Goal: Task Accomplishment & Management: Manage account settings

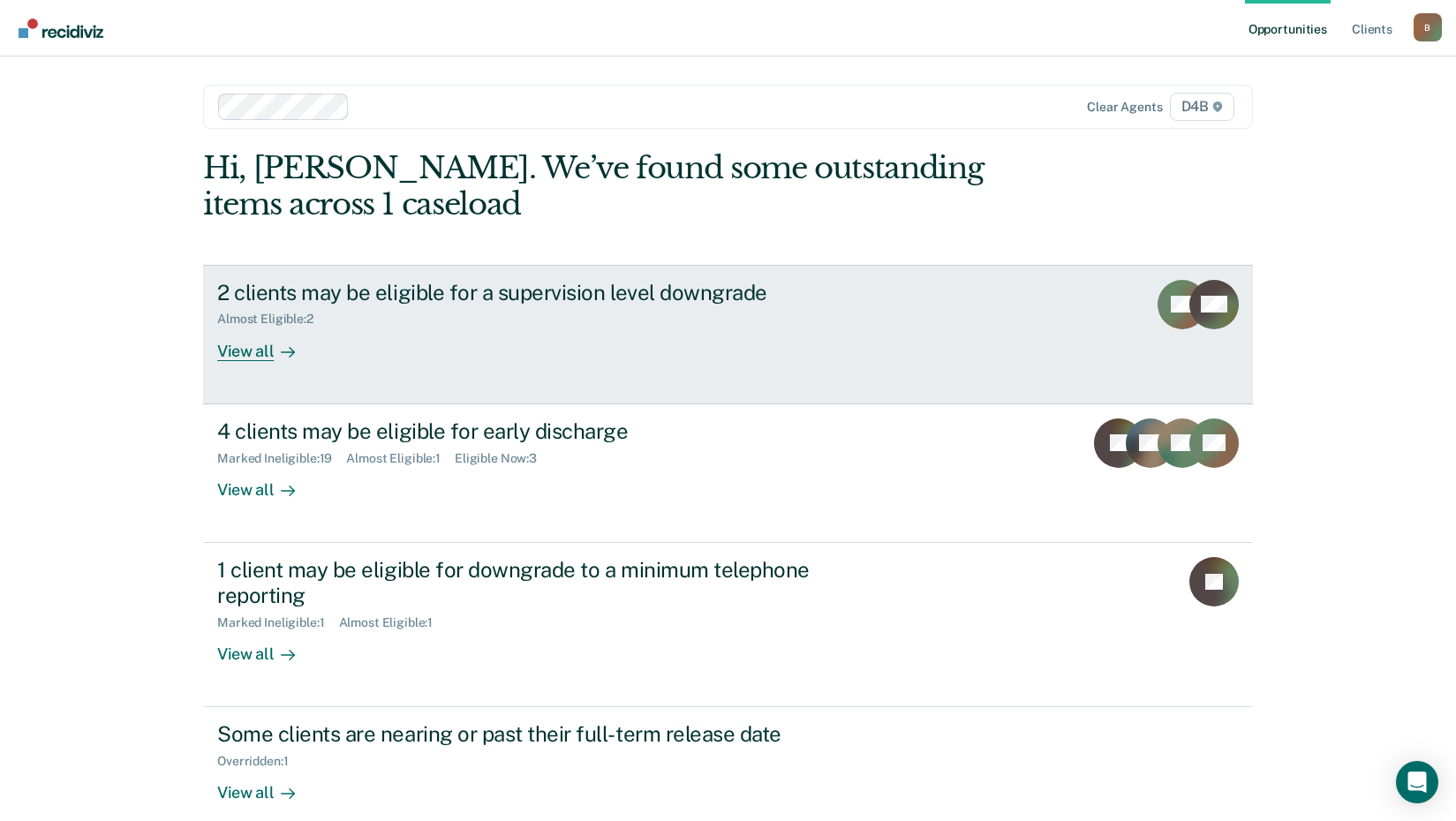
click at [251, 345] on div "View all" at bounding box center [266, 344] width 99 height 34
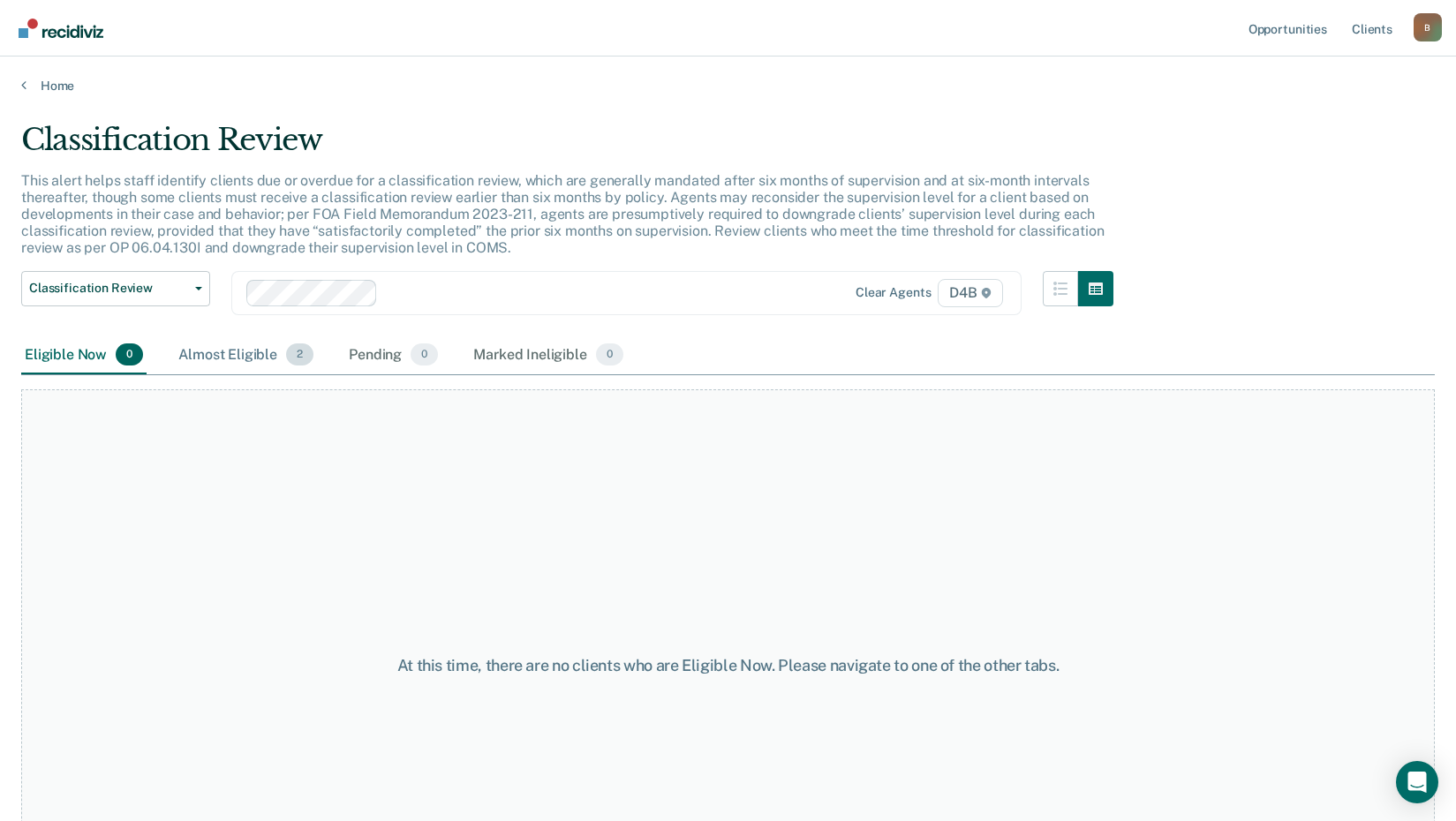
click at [268, 352] on div "Almost Eligible 2" at bounding box center [246, 355] width 142 height 39
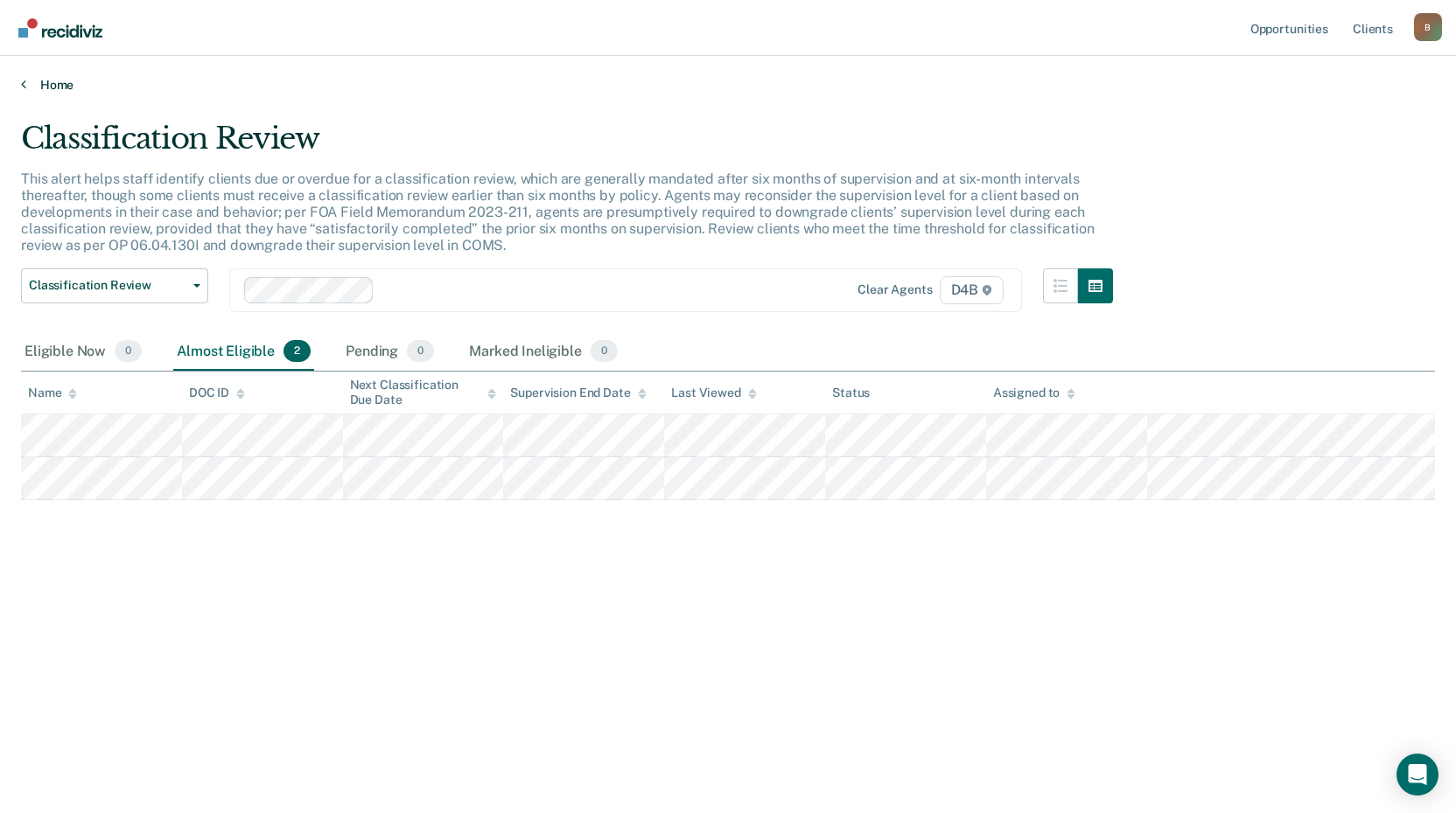
click at [67, 84] on link "Home" at bounding box center [728, 85] width 1413 height 16
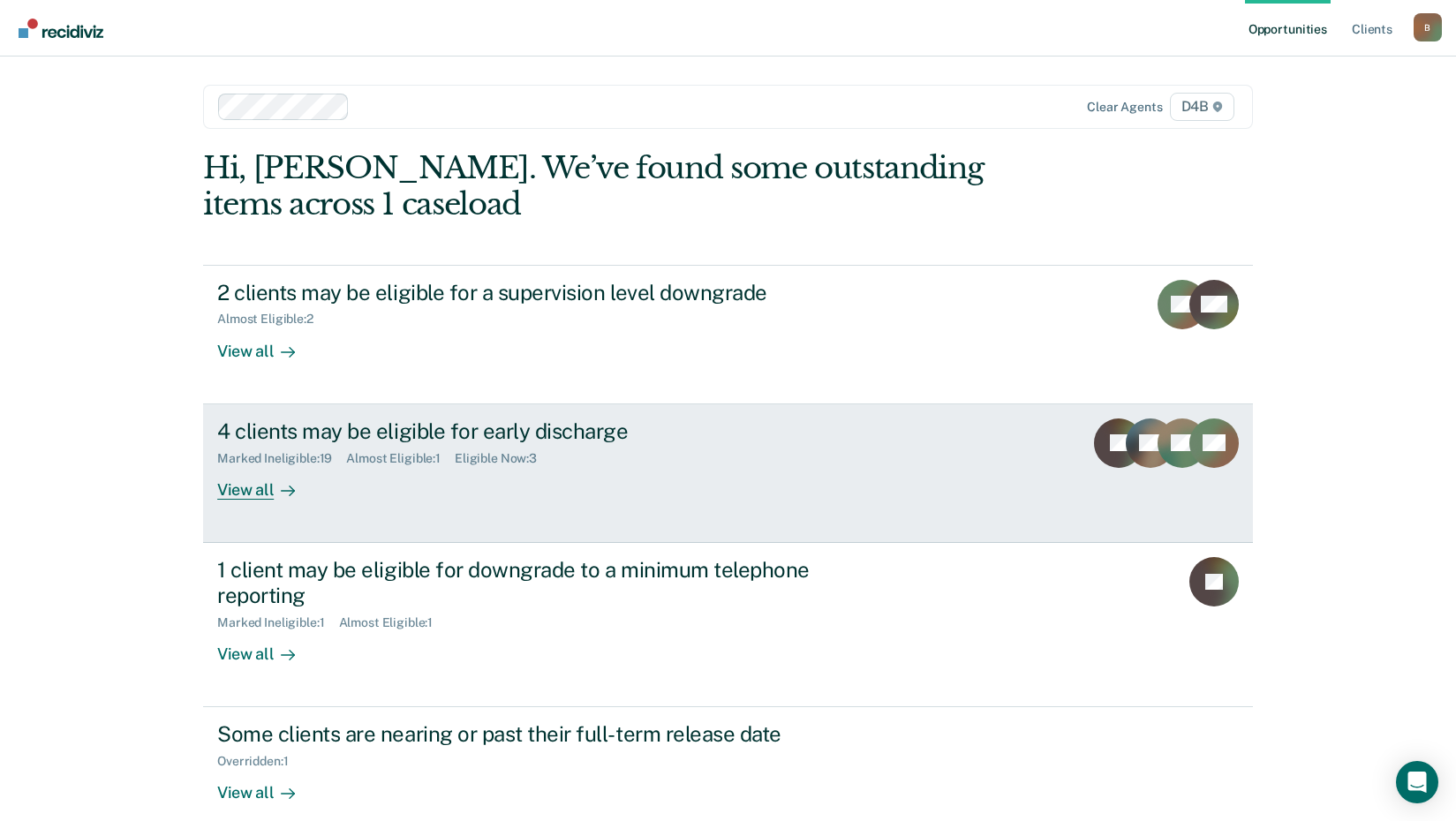
click at [244, 487] on div "View all" at bounding box center [266, 483] width 99 height 34
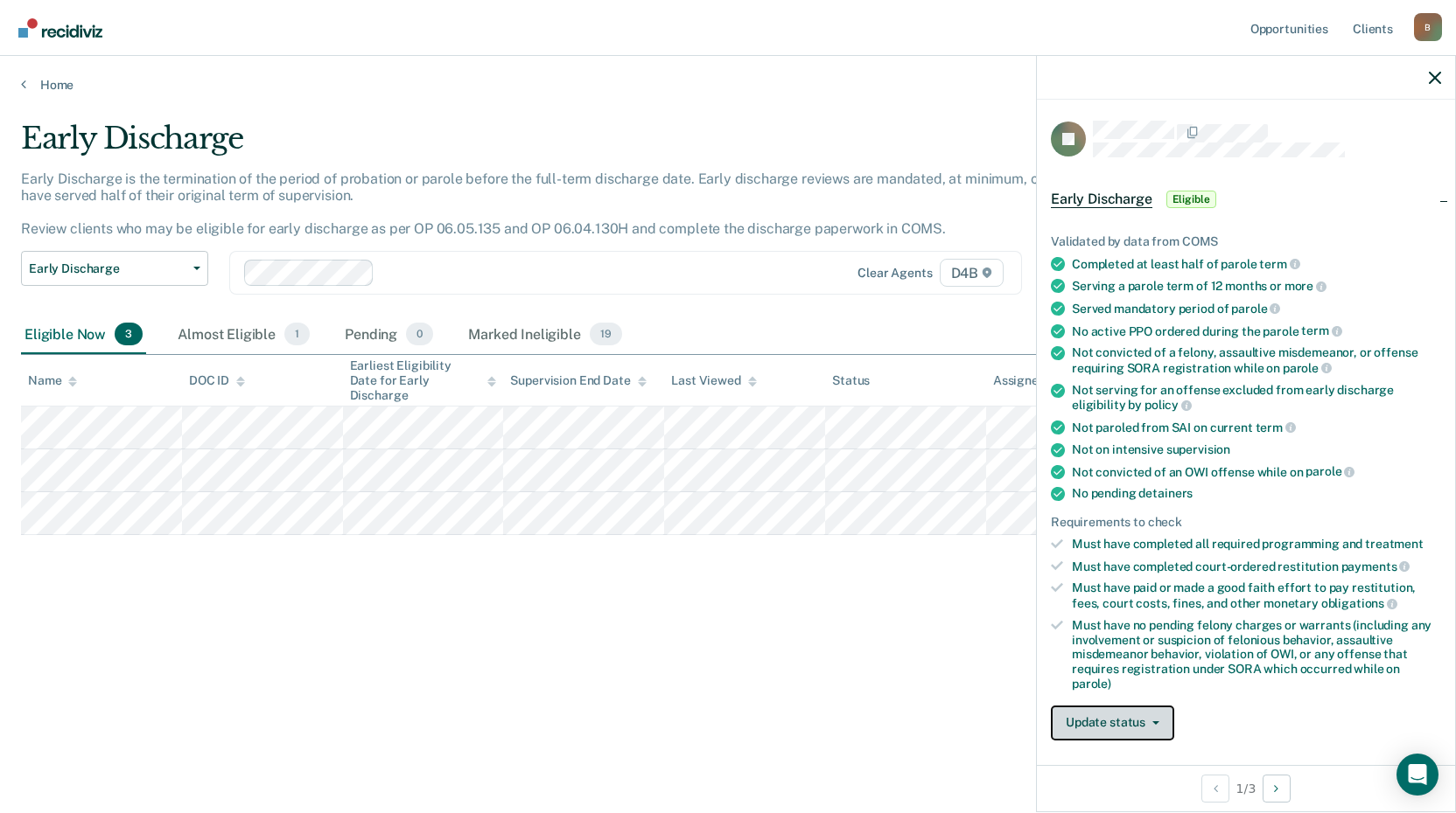
click at [1105, 721] on button "Update status" at bounding box center [1112, 722] width 124 height 35
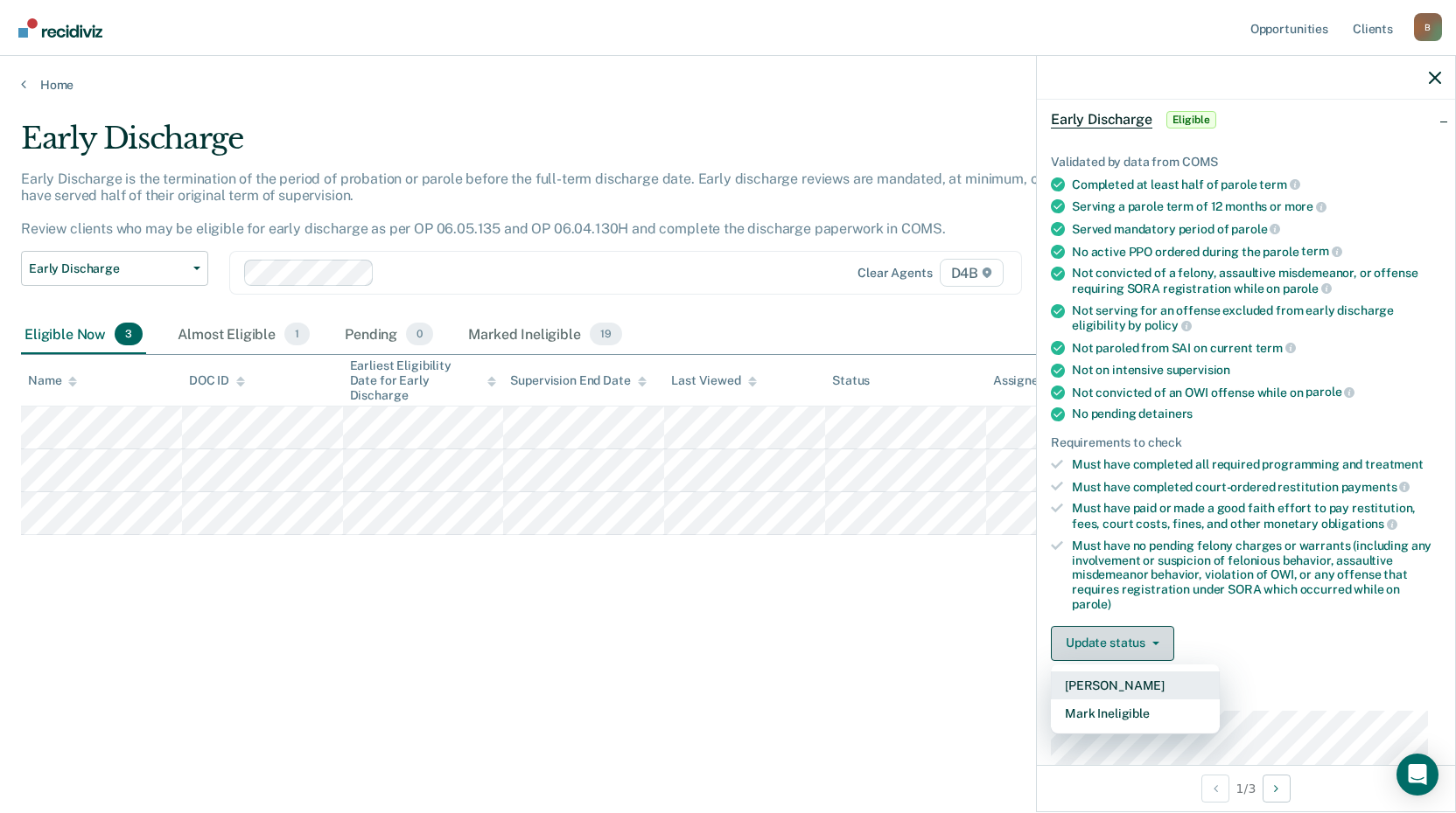
scroll to position [275, 0]
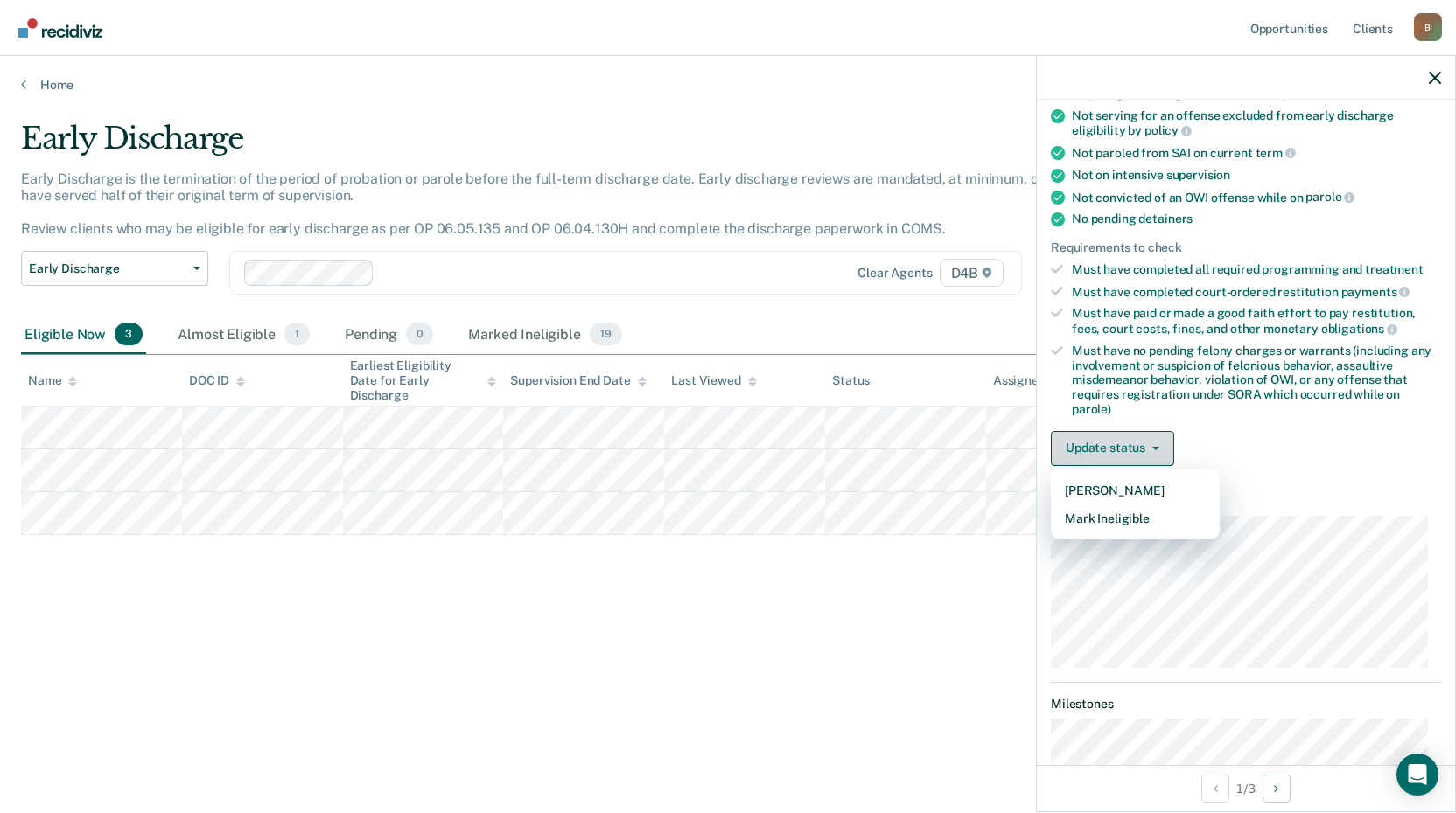
click at [1149, 443] on button "Update status" at bounding box center [1112, 448] width 124 height 35
click at [1148, 444] on button "Update status" at bounding box center [1112, 448] width 124 height 35
click at [1131, 519] on button "Mark Ineligible" at bounding box center [1135, 518] width 169 height 28
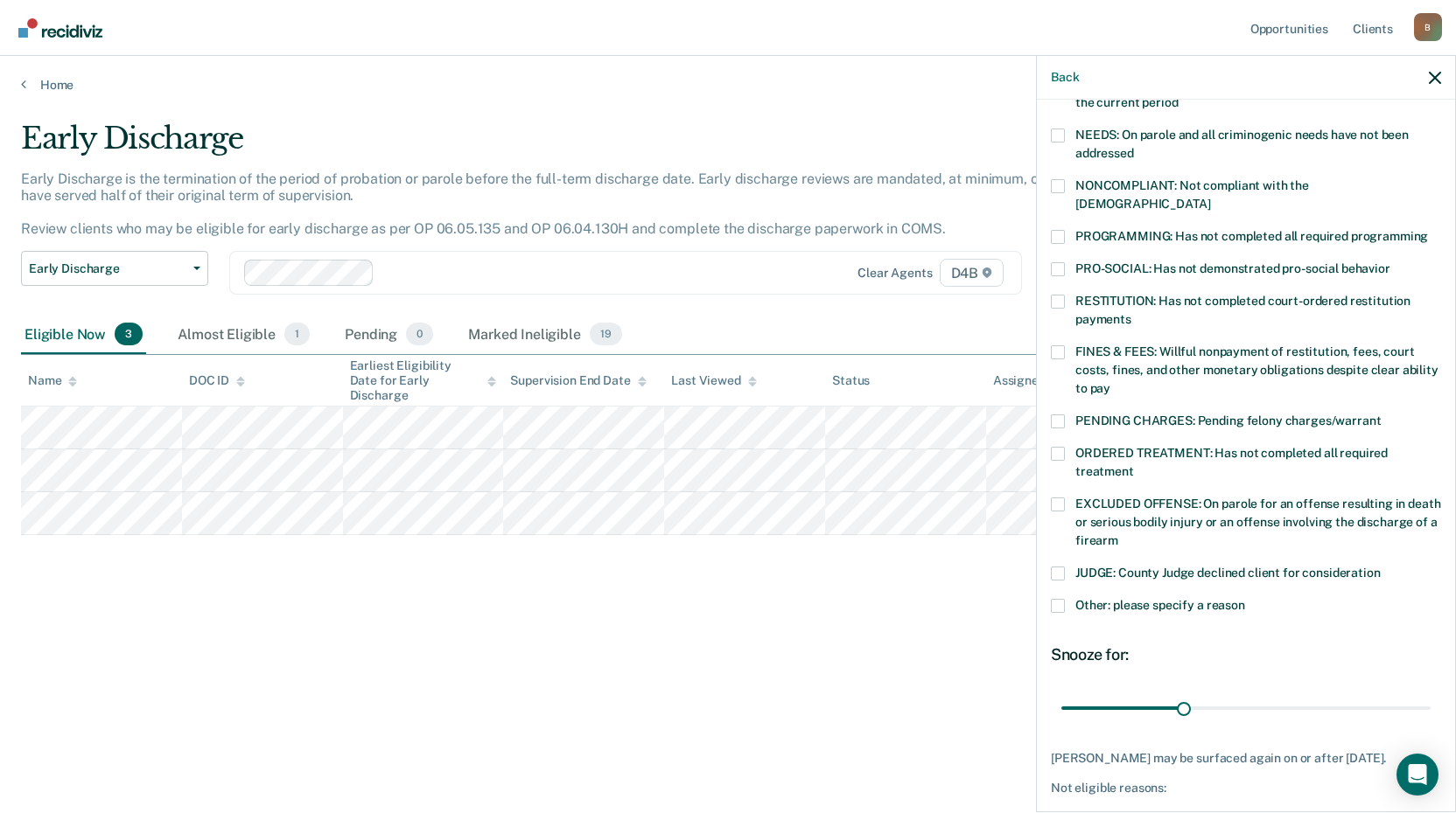
click at [1060, 184] on span at bounding box center [1058, 187] width 14 height 14
click at [1210, 197] on input "NONCOMPLIANT: Not compliant with the [DEMOGRAPHIC_DATA]" at bounding box center [1210, 197] width 0 height 0
click at [1069, 133] on label "NEEDS: On parole and all criminogenic needs have not been addressed" at bounding box center [1245, 147] width 390 height 36
click at [1133, 147] on input "NEEDS: On parole and all criminogenic needs have not been addressed" at bounding box center [1133, 147] width 0 height 0
click at [1059, 447] on span at bounding box center [1058, 454] width 14 height 14
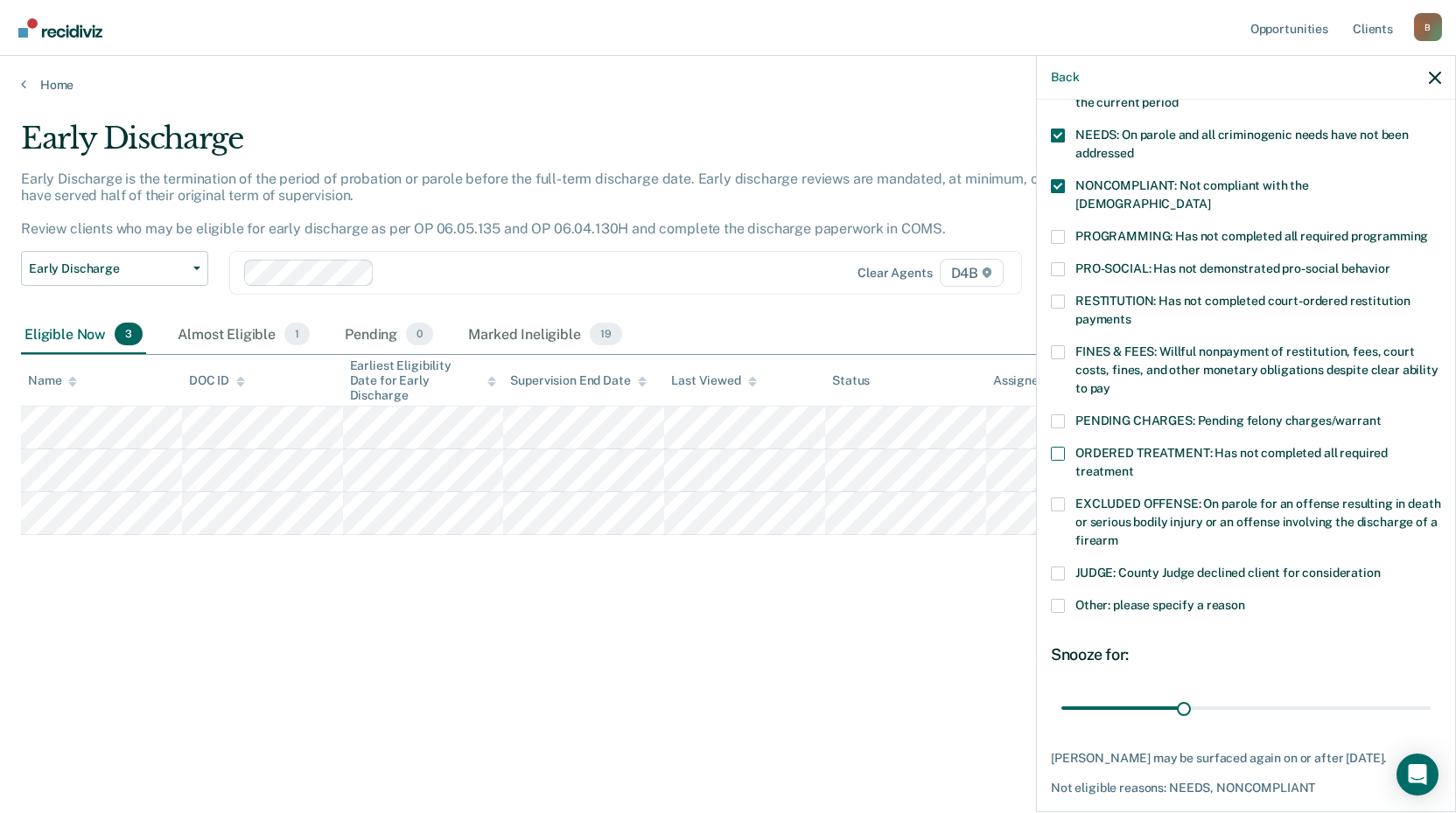
click at [1133, 466] on input "ORDERED TREATMENT: Has not completed all required treatment" at bounding box center [1133, 466] width 0 height 0
drag, startPoint x: 1180, startPoint y: 686, endPoint x: 1447, endPoint y: 717, distance: 268.8
type input "90"
click at [1430, 717] on input "range" at bounding box center [1245, 707] width 369 height 30
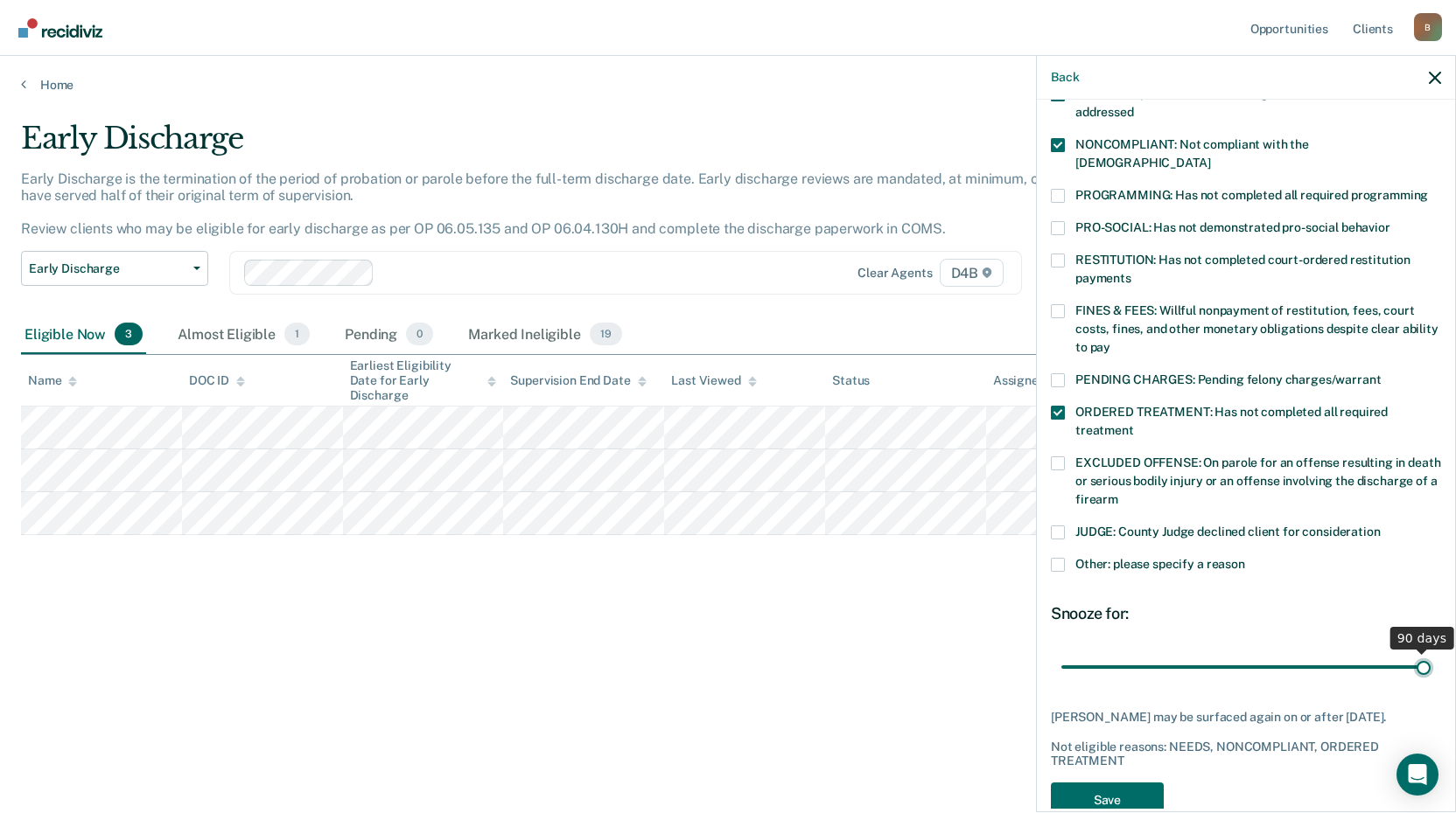
scroll to position [337, 0]
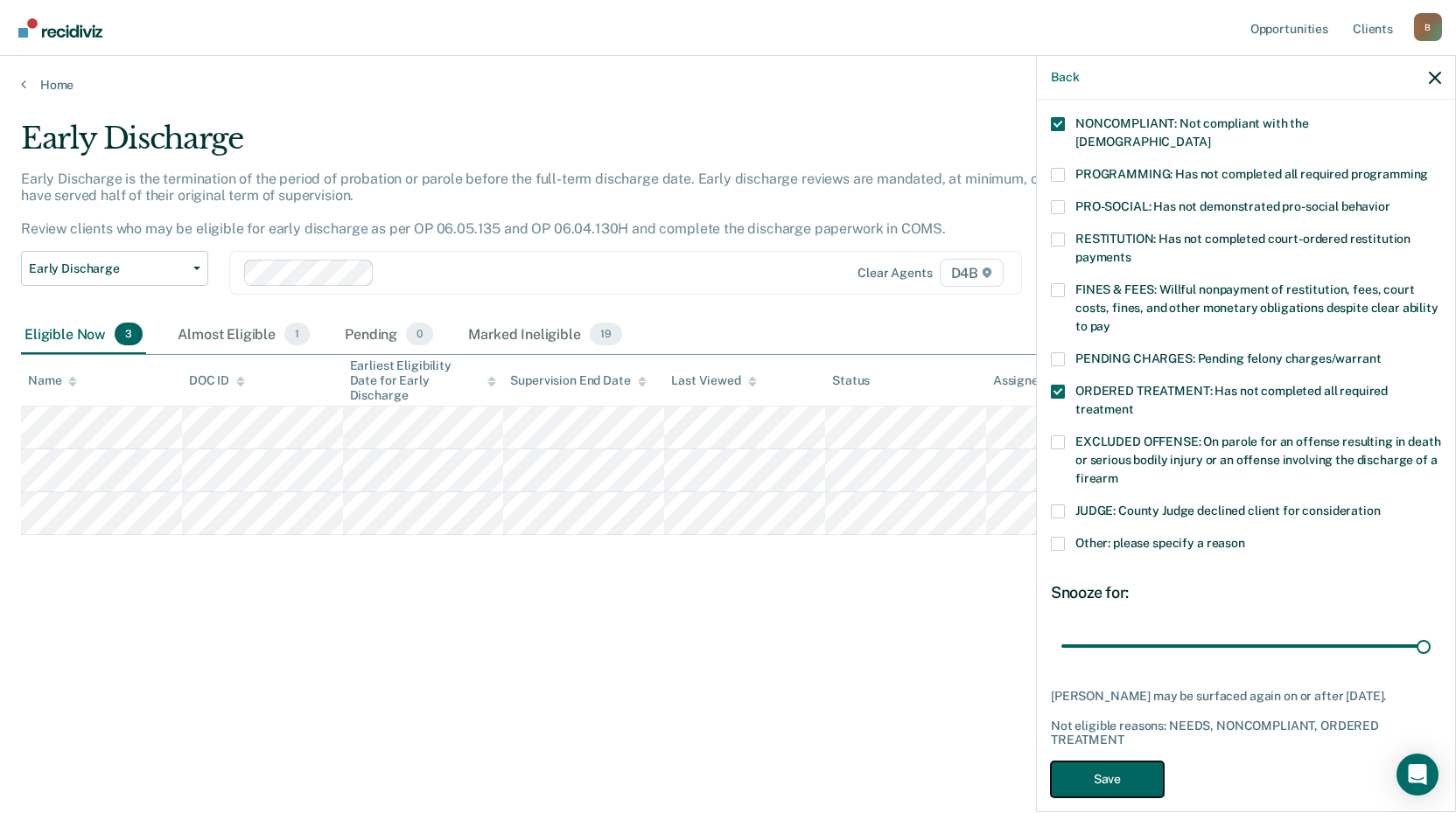
click at [1110, 761] on button "Save" at bounding box center [1107, 779] width 113 height 36
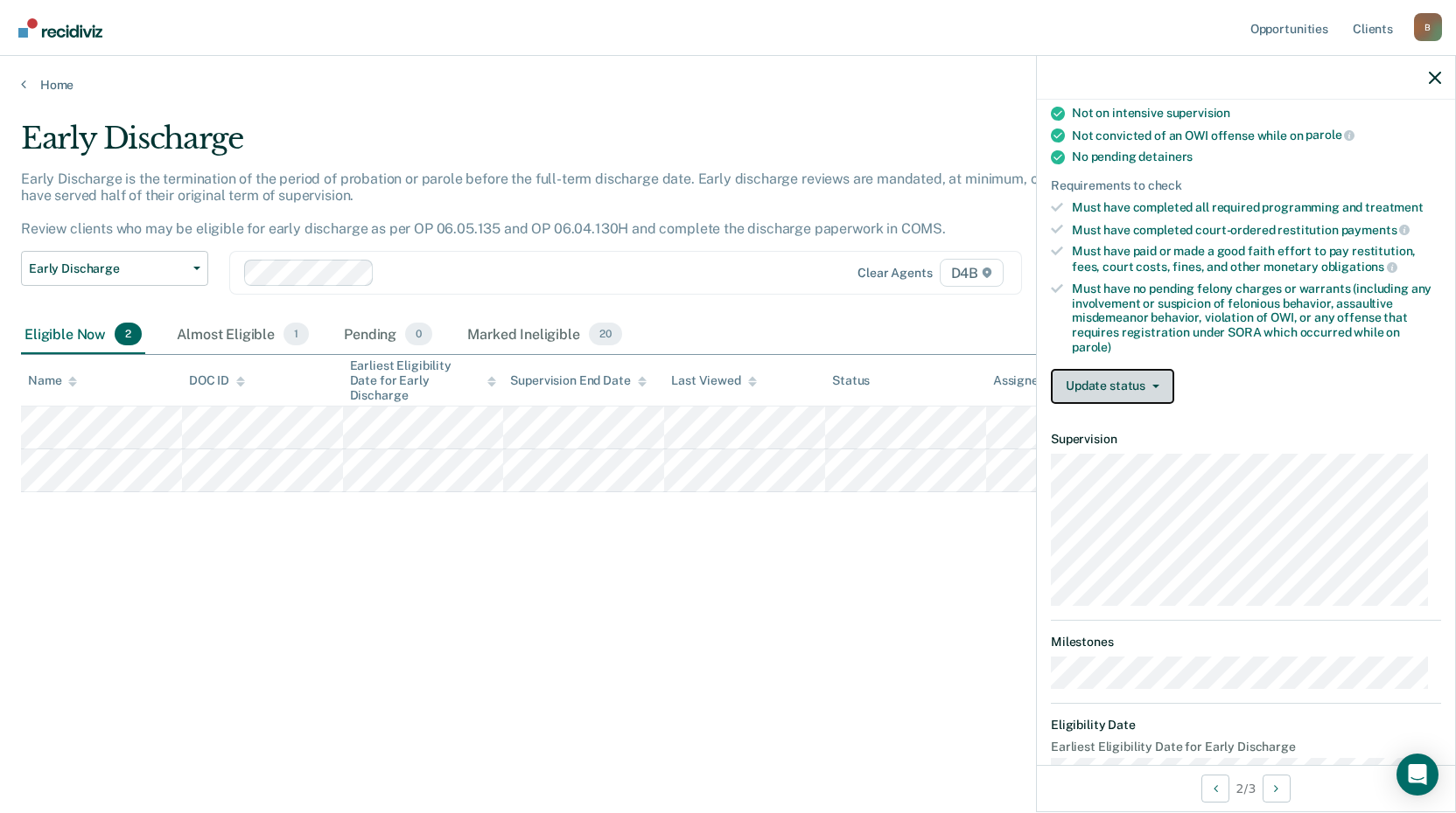
click at [1158, 386] on button "Update status" at bounding box center [1112, 386] width 124 height 35
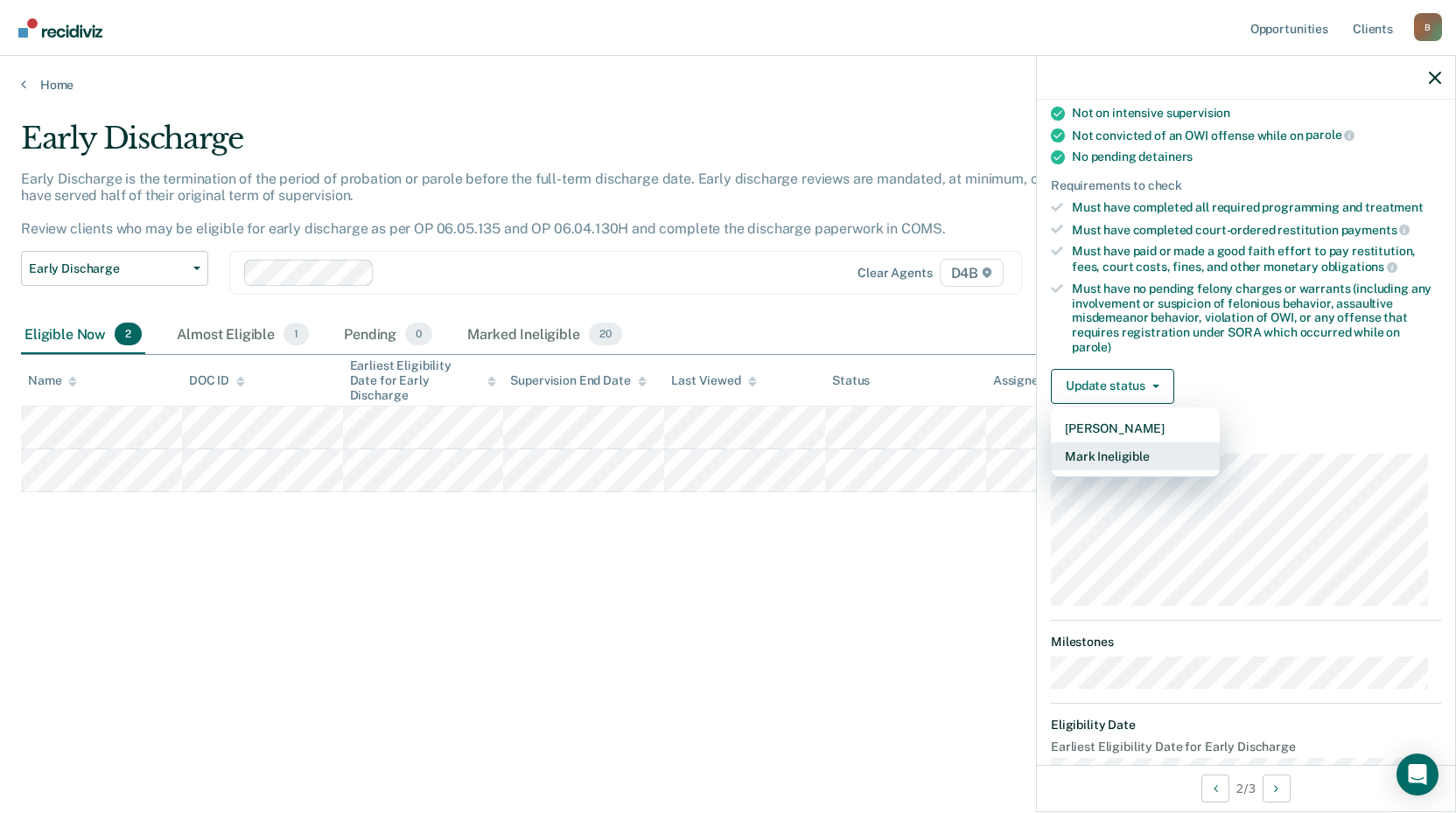
click at [1149, 460] on button "Mark Ineligible" at bounding box center [1135, 456] width 169 height 28
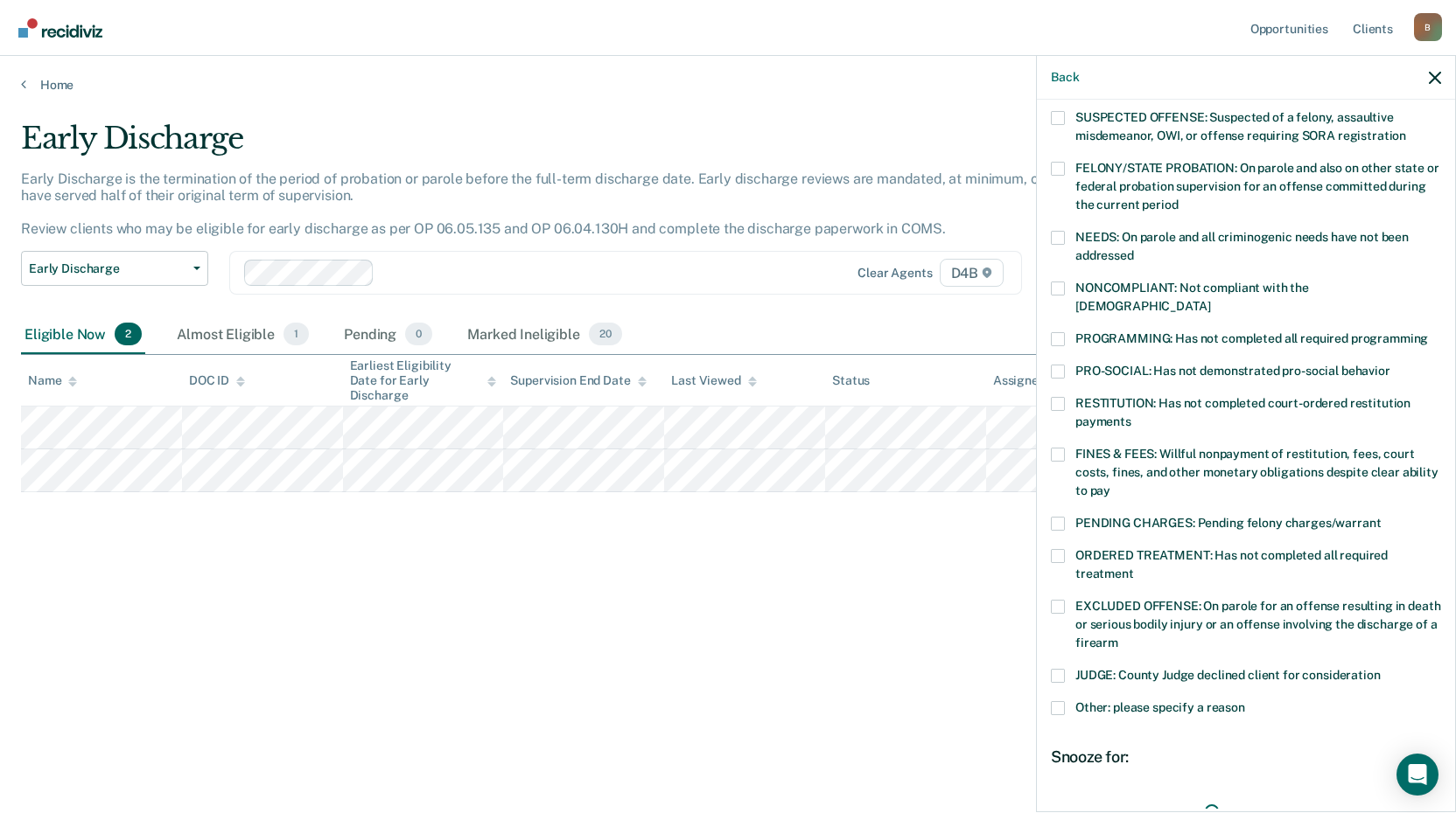
scroll to position [0, 0]
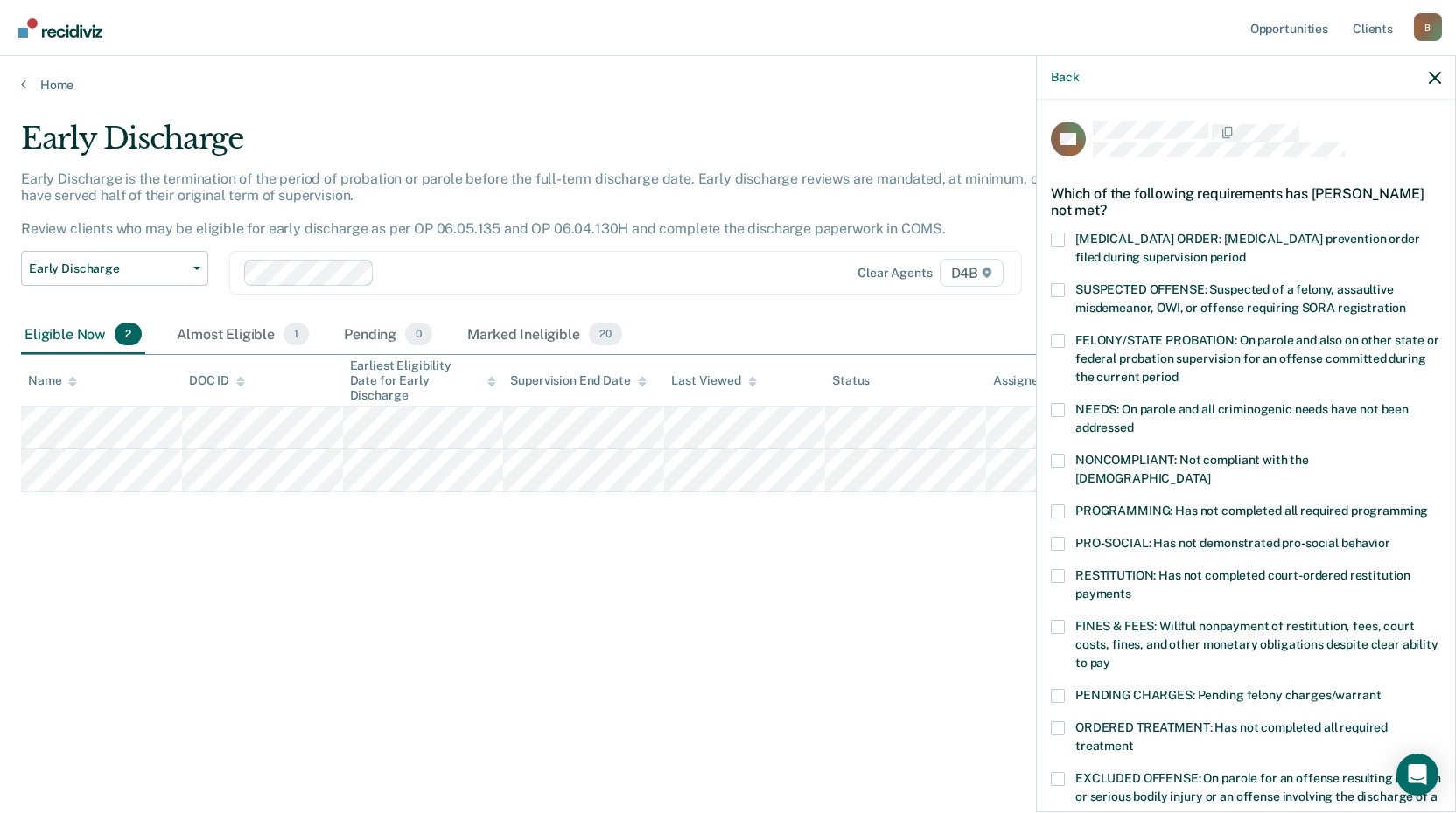
click at [1056, 454] on span at bounding box center [1058, 461] width 14 height 14
click at [1210, 472] on input "NONCOMPLIANT: Not compliant with the [DEMOGRAPHIC_DATA]" at bounding box center [1210, 472] width 0 height 0
click at [1060, 408] on span at bounding box center [1058, 410] width 14 height 14
click at [1133, 421] on input "NEEDS: On parole and all criminogenic needs have not been addressed" at bounding box center [1133, 421] width 0 height 0
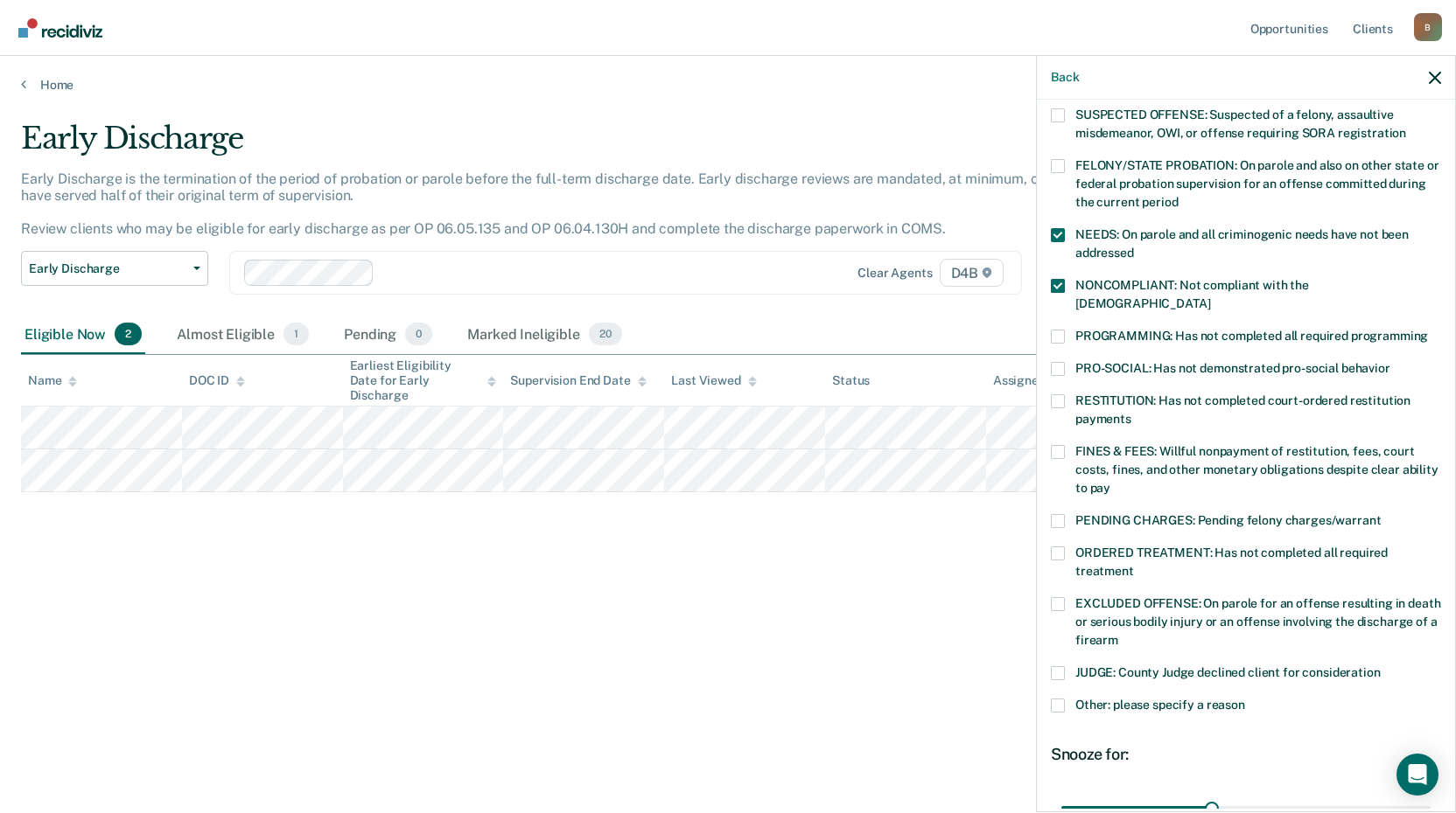
scroll to position [262, 0]
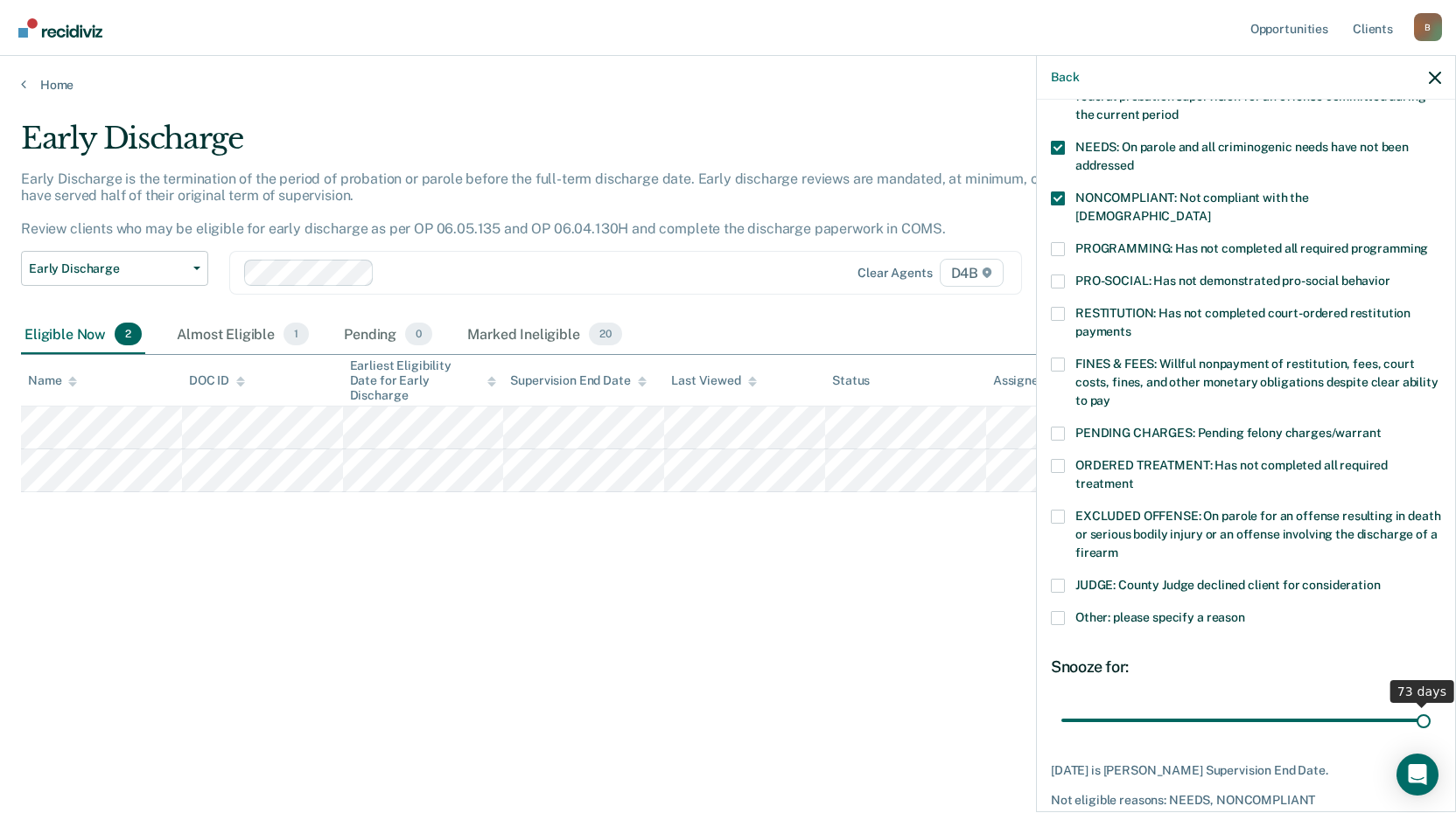
drag, startPoint x: 1205, startPoint y: 697, endPoint x: 1461, endPoint y: 737, distance: 259.1
type input "73"
click at [1430, 736] on input "range" at bounding box center [1245, 720] width 369 height 30
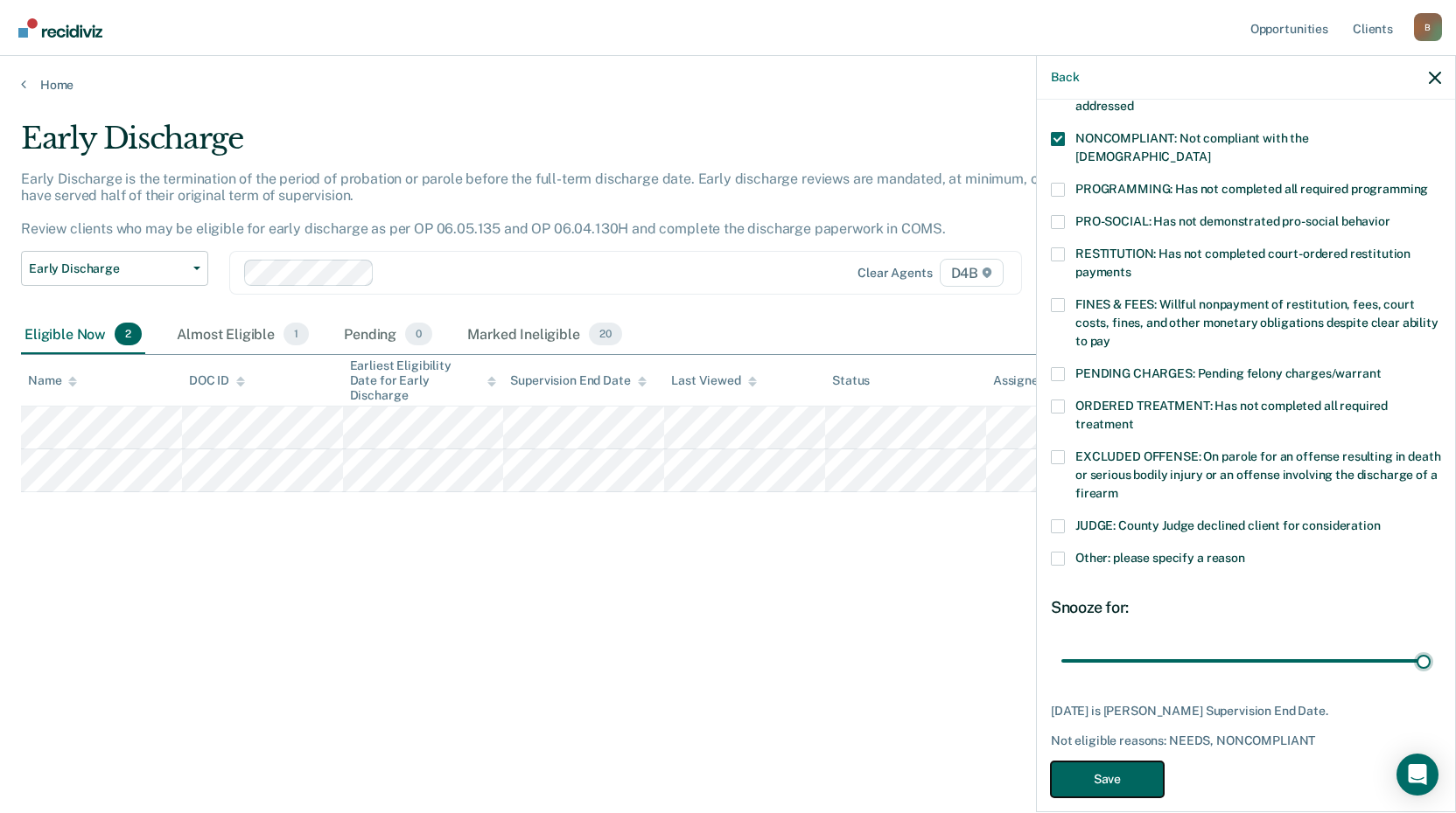
click at [1125, 761] on button "Save" at bounding box center [1107, 779] width 113 height 36
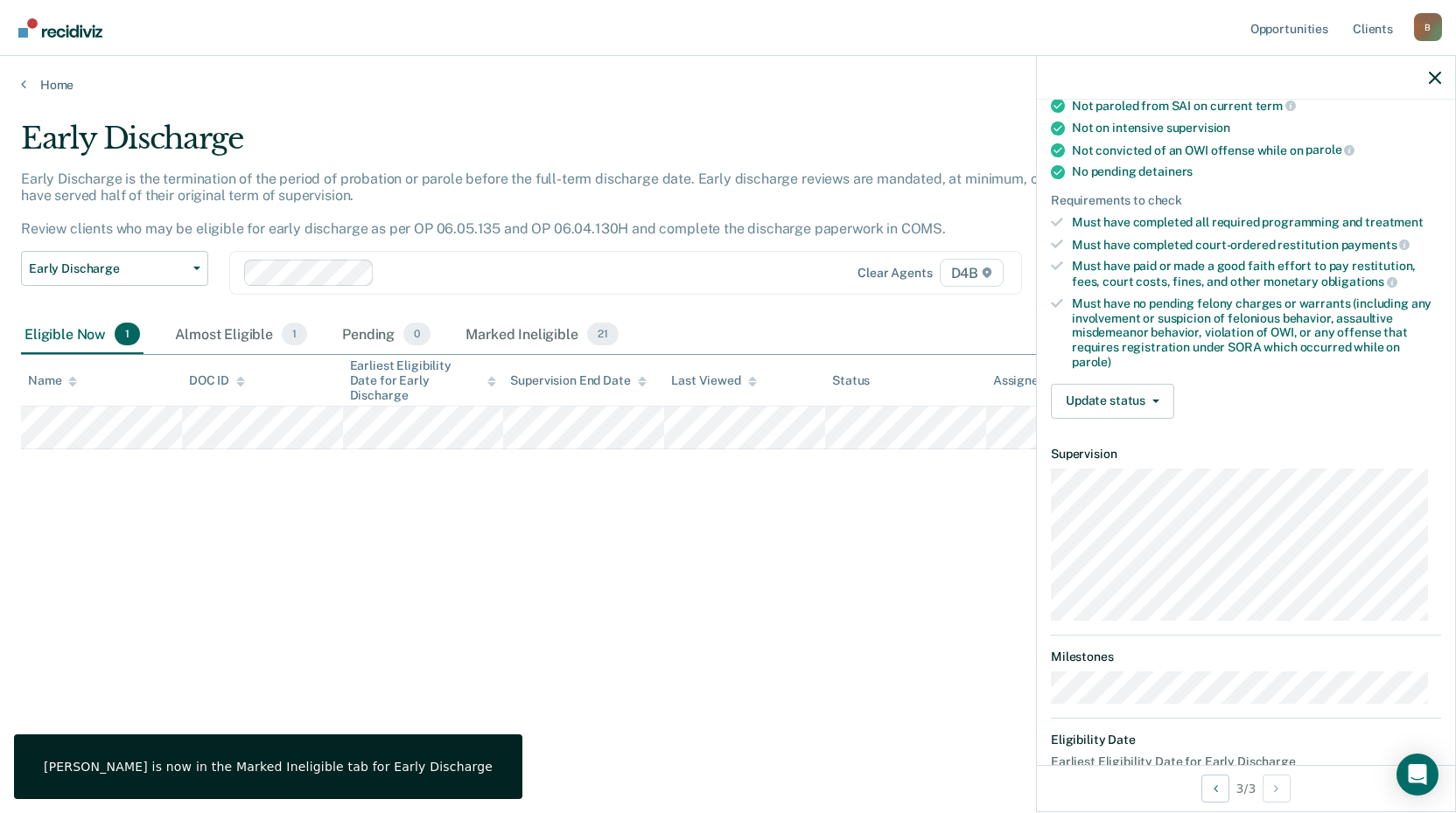
scroll to position [377, 0]
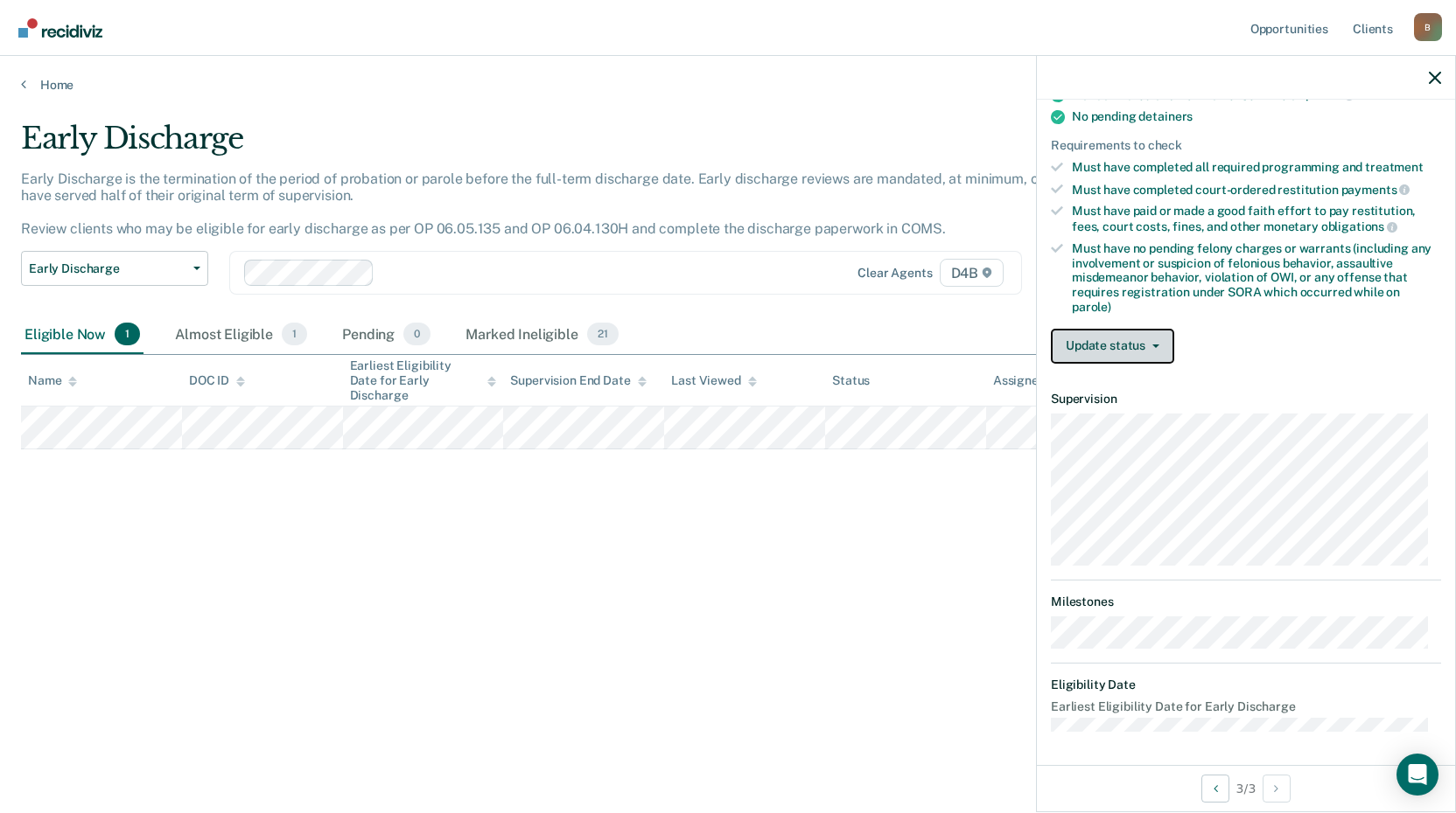
click at [1155, 346] on icon "button" at bounding box center [1156, 347] width 7 height 4
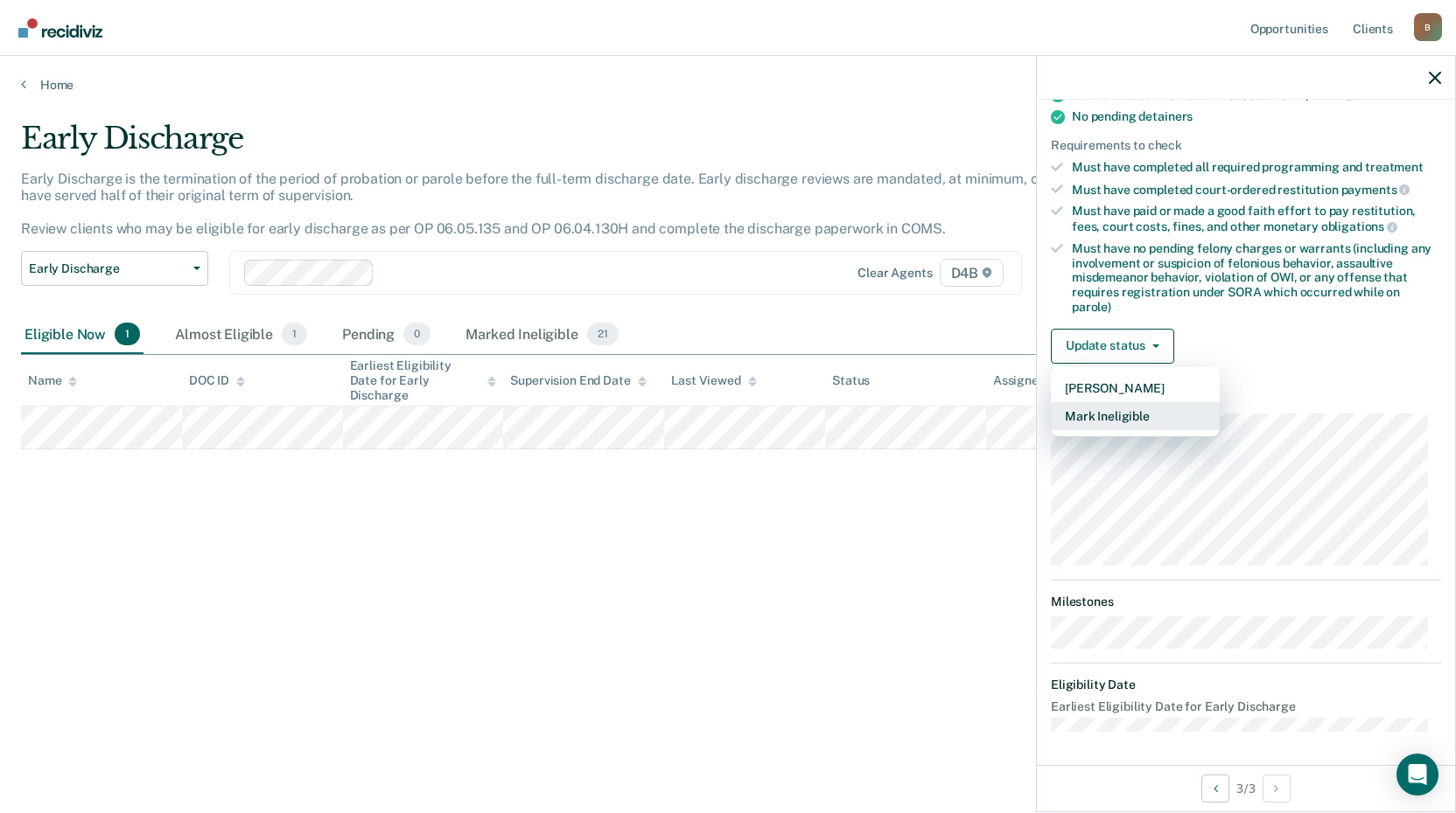
click at [1145, 415] on button "Mark Ineligible" at bounding box center [1135, 416] width 169 height 28
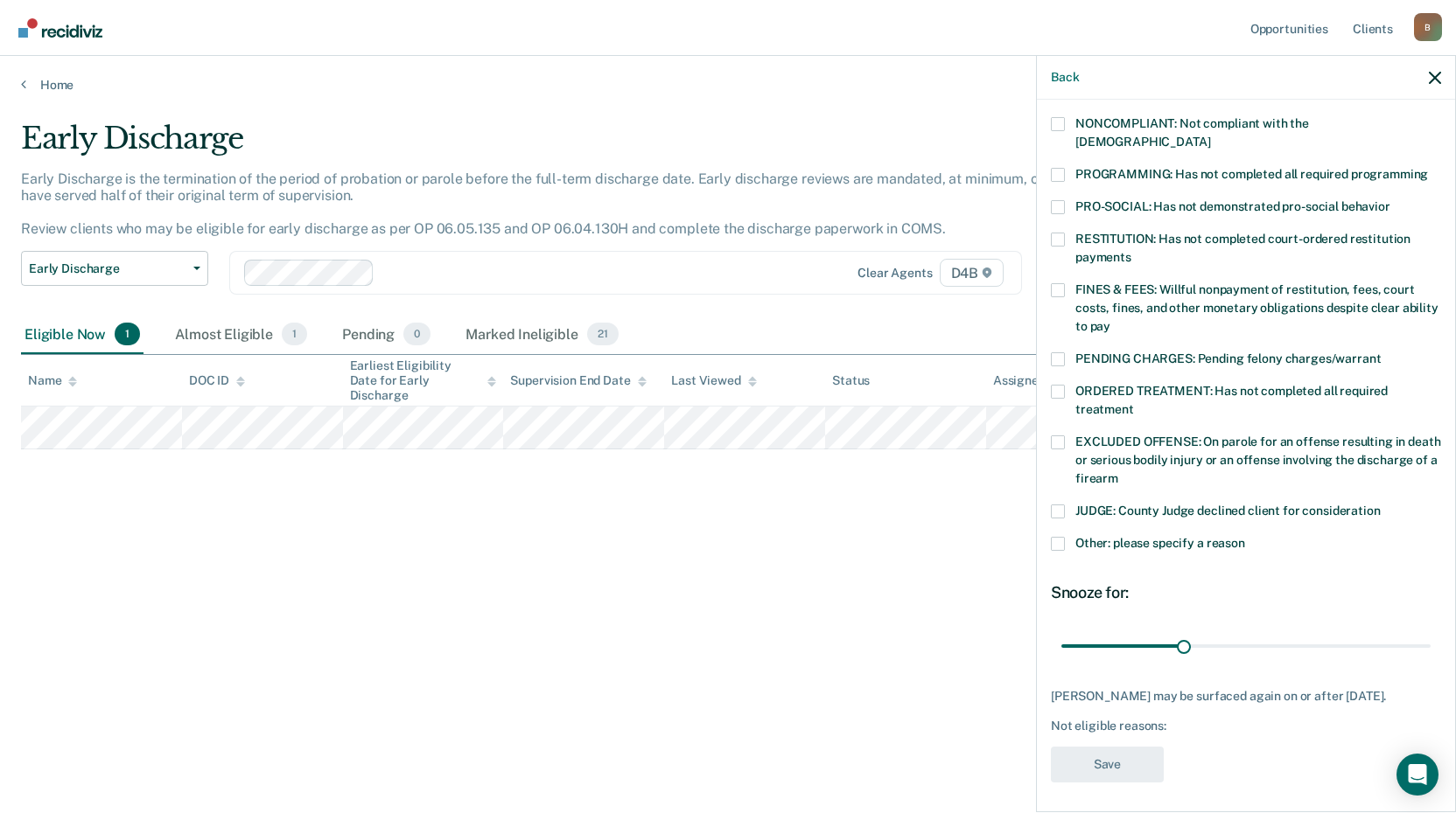
click at [1056, 283] on span at bounding box center [1058, 291] width 14 height 14
click at [1110, 320] on input "FINES & FEES: Willful nonpayment of restitution, fees, court costs, fines, and …" at bounding box center [1110, 320] width 0 height 0
click at [1060, 168] on span at bounding box center [1058, 175] width 14 height 14
click at [1428, 168] on input "PROGRAMMING: Has not completed all required programming" at bounding box center [1428, 168] width 0 height 0
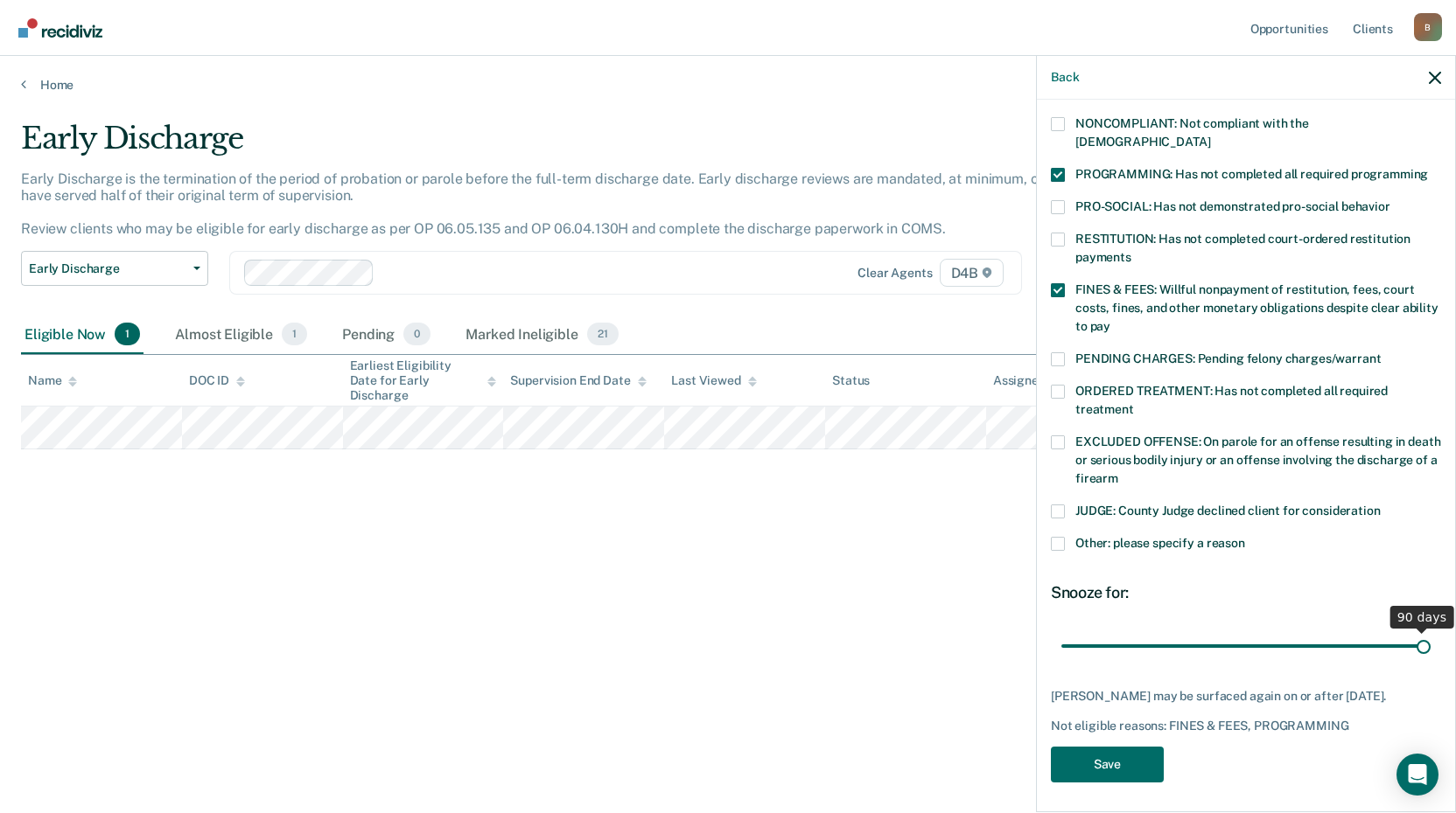
drag, startPoint x: 1179, startPoint y: 625, endPoint x: 1530, endPoint y: 697, distance: 358.3
type input "90"
click at [1430, 661] on input "range" at bounding box center [1245, 646] width 369 height 30
click at [1072, 749] on button "Save" at bounding box center [1107, 764] width 113 height 36
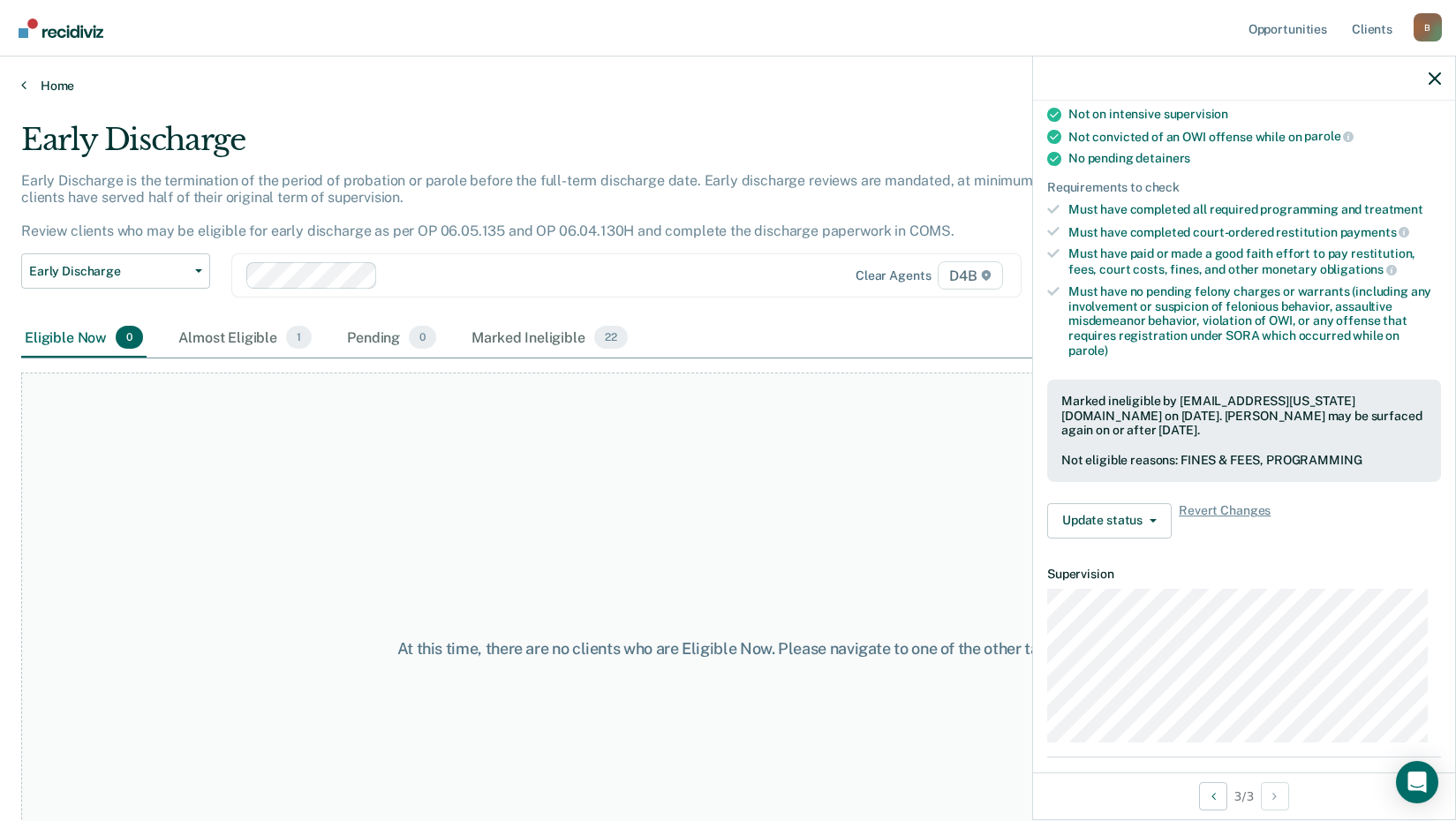
click at [52, 80] on link "Home" at bounding box center [728, 86] width 1414 height 16
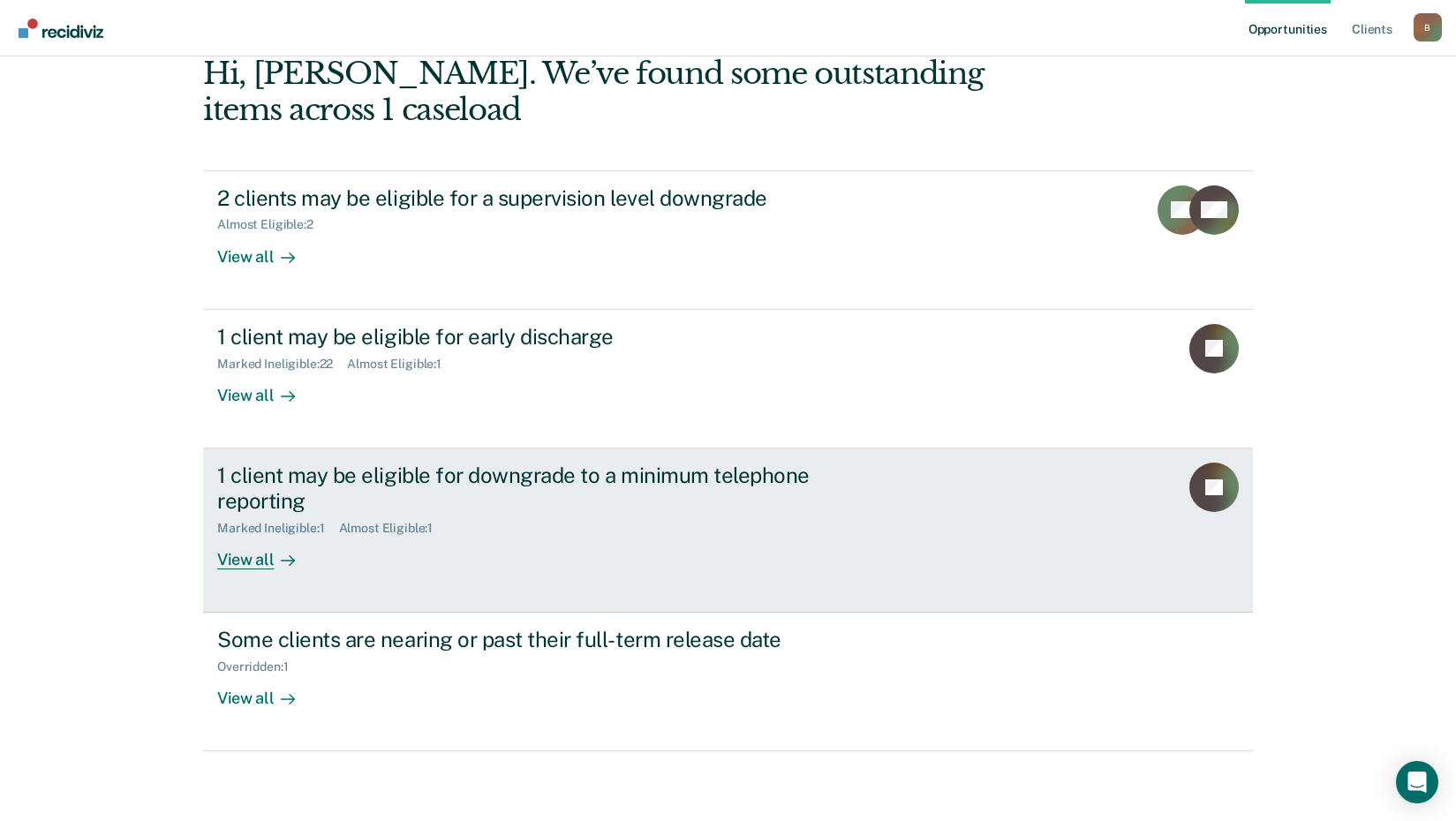
scroll to position [95, 0]
click at [244, 552] on div "View all" at bounding box center [266, 551] width 99 height 34
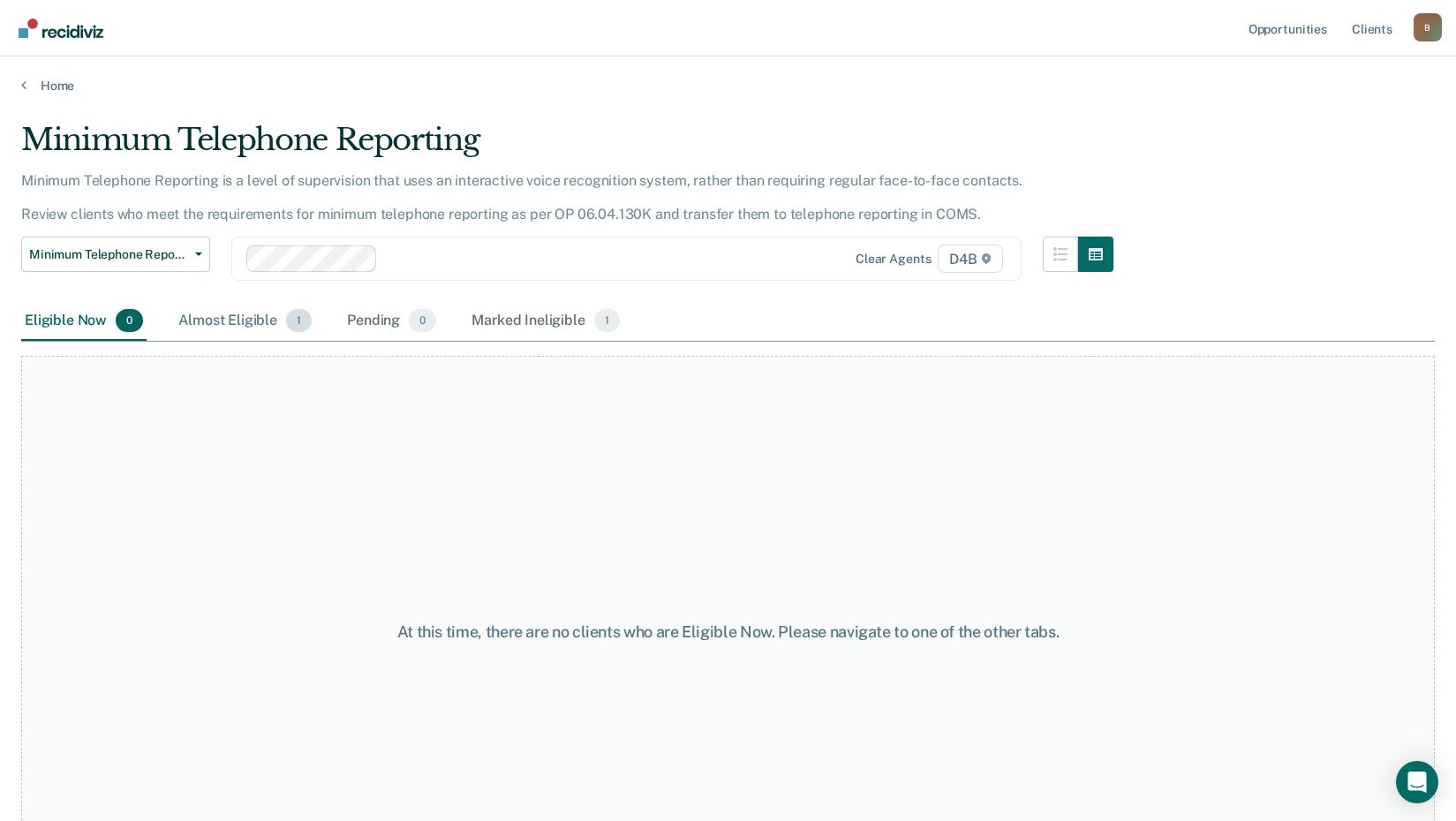
click at [264, 319] on div "Almost Eligible 1" at bounding box center [245, 321] width 140 height 39
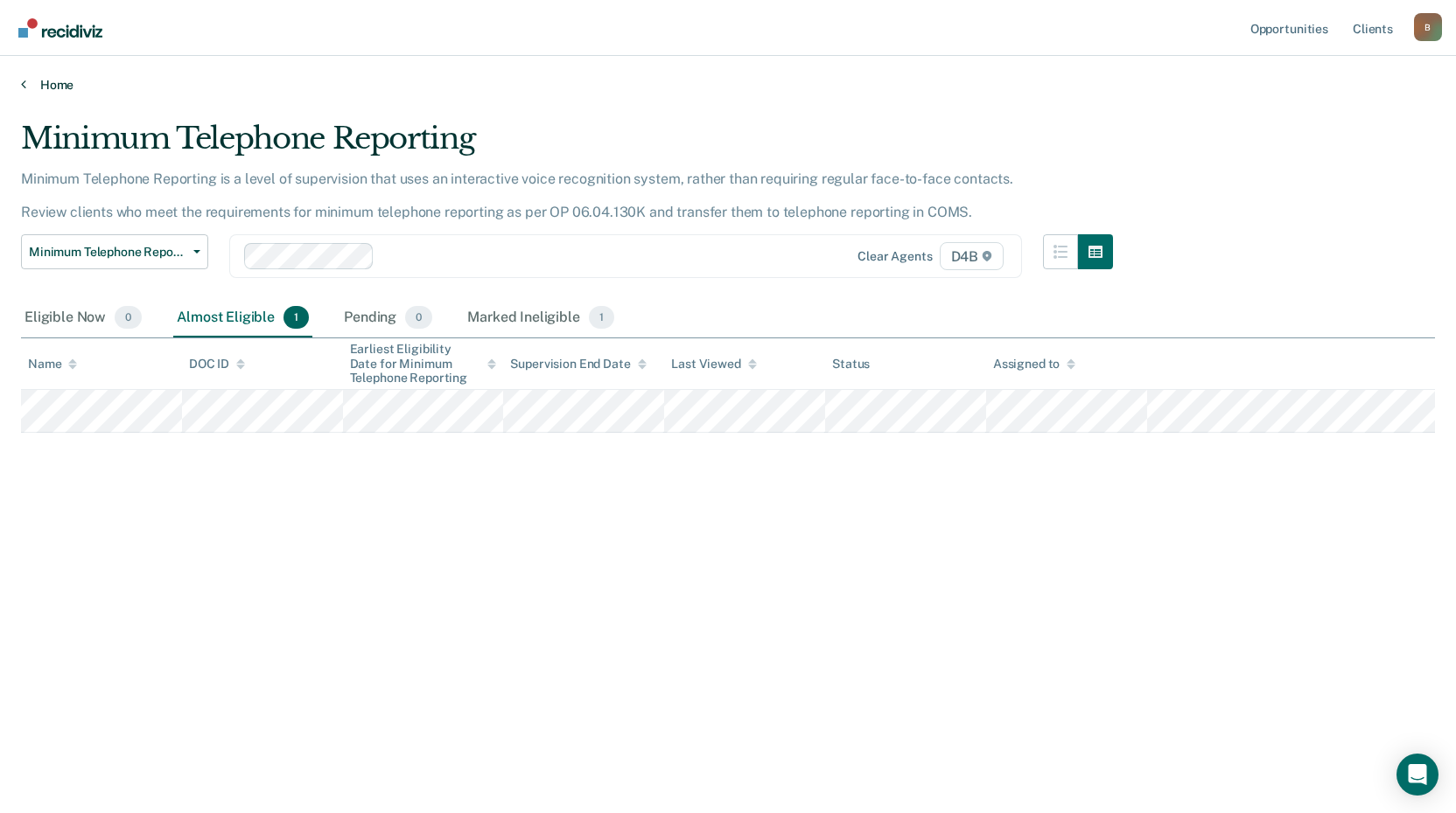
click at [55, 83] on link "Home" at bounding box center [728, 85] width 1413 height 16
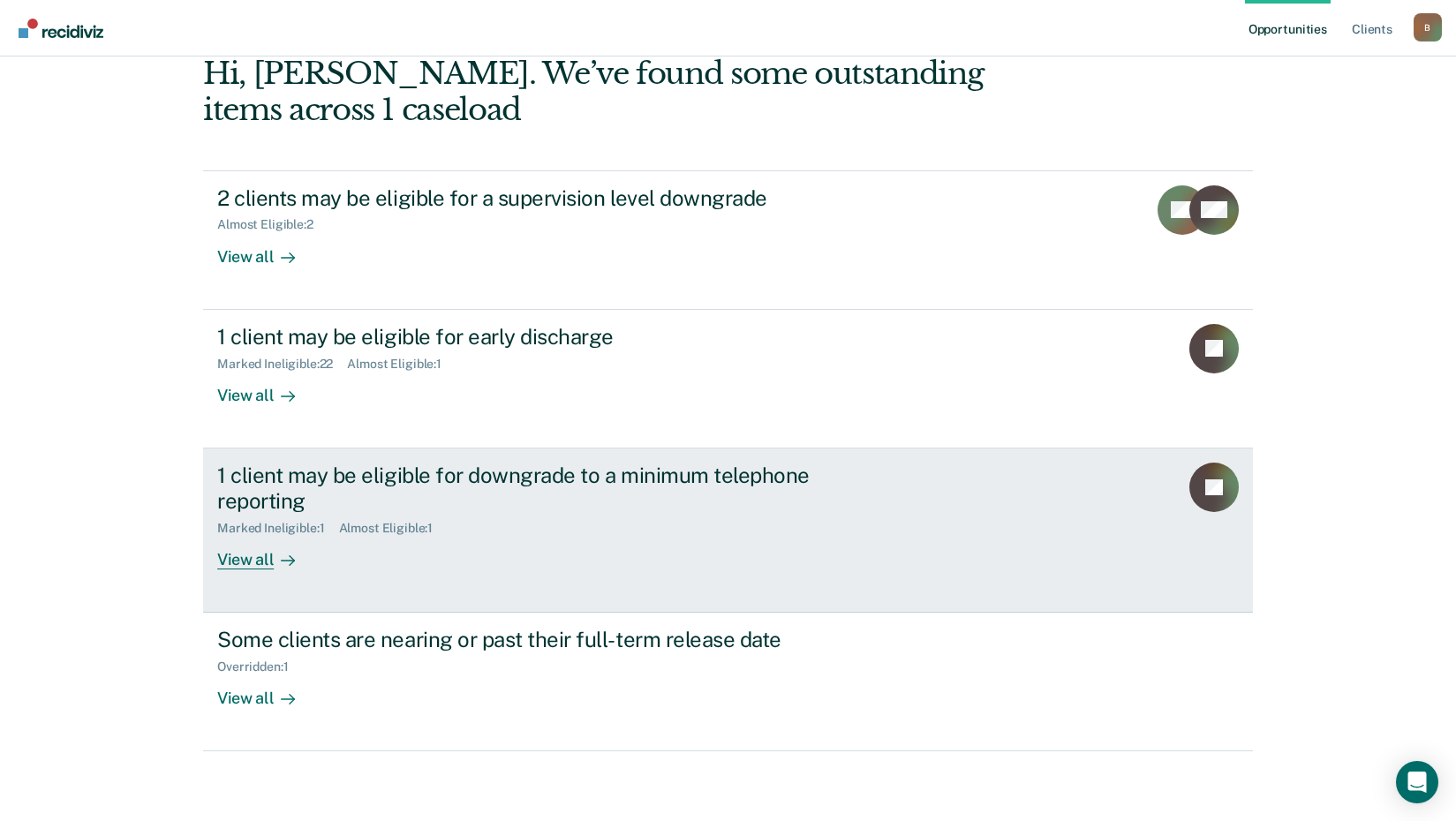
scroll to position [95, 0]
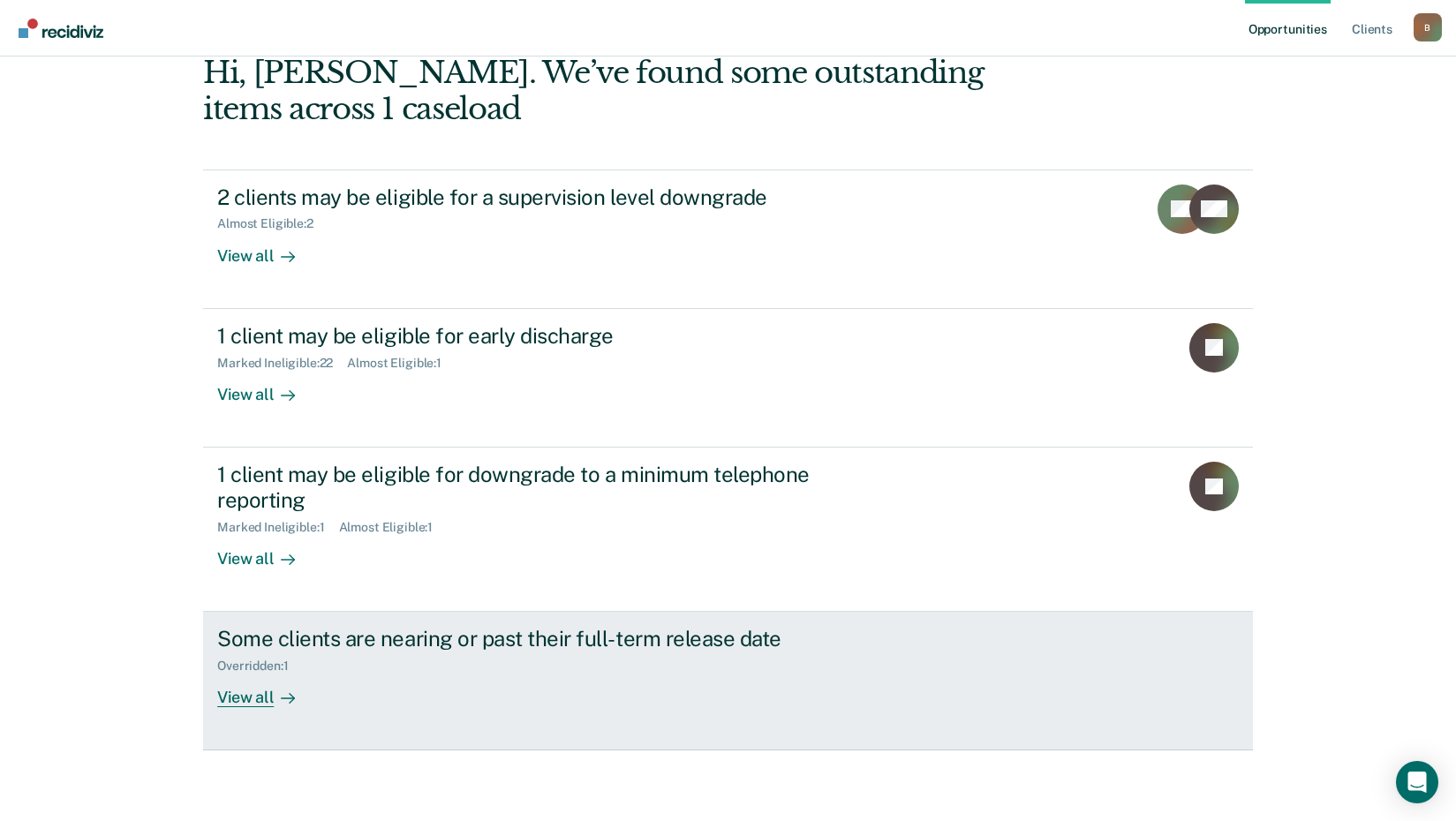
click at [242, 695] on div "View all" at bounding box center [266, 691] width 99 height 34
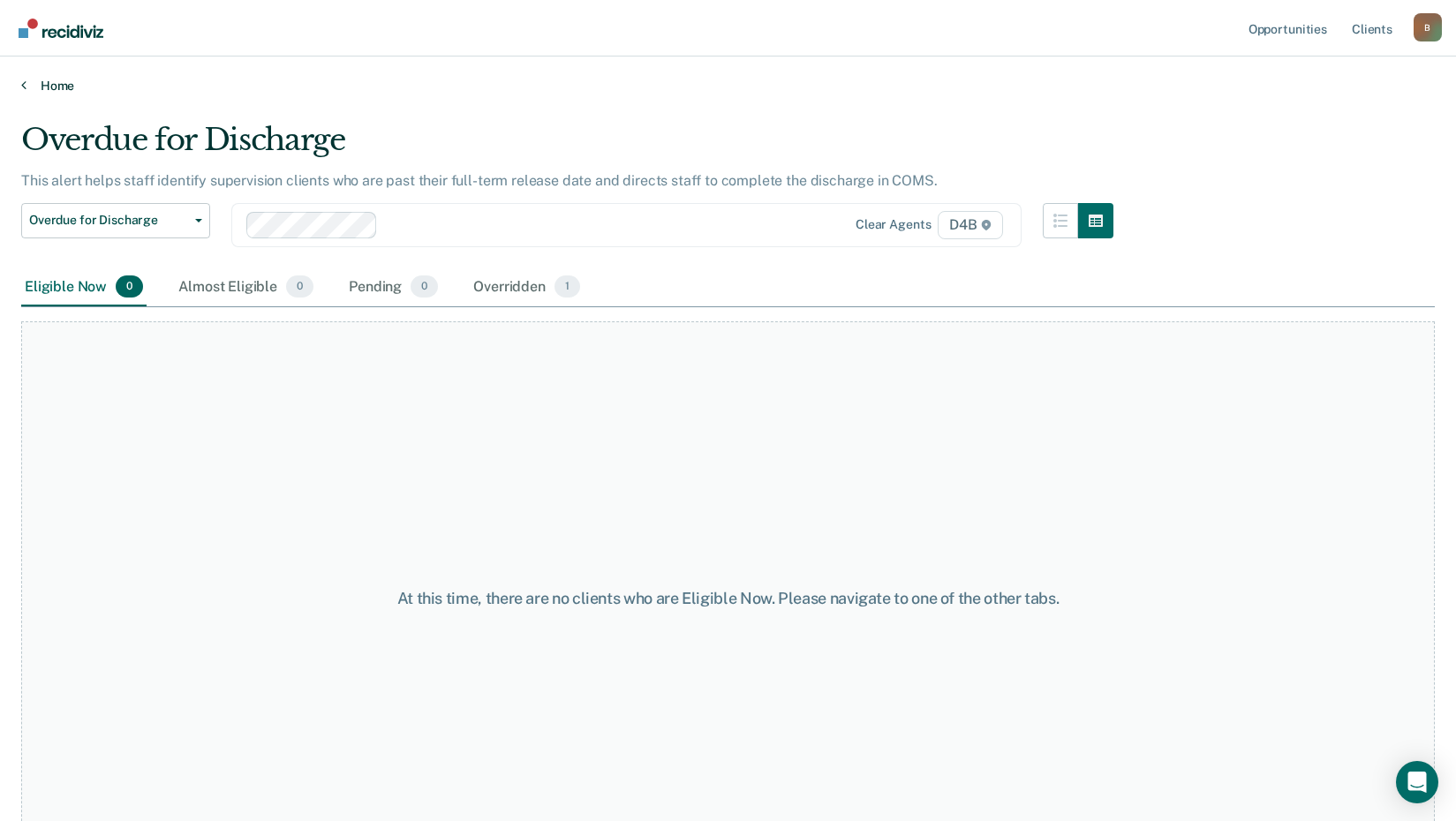
click at [48, 85] on link "Home" at bounding box center [728, 86] width 1414 height 16
